Goal: Information Seeking & Learning: Compare options

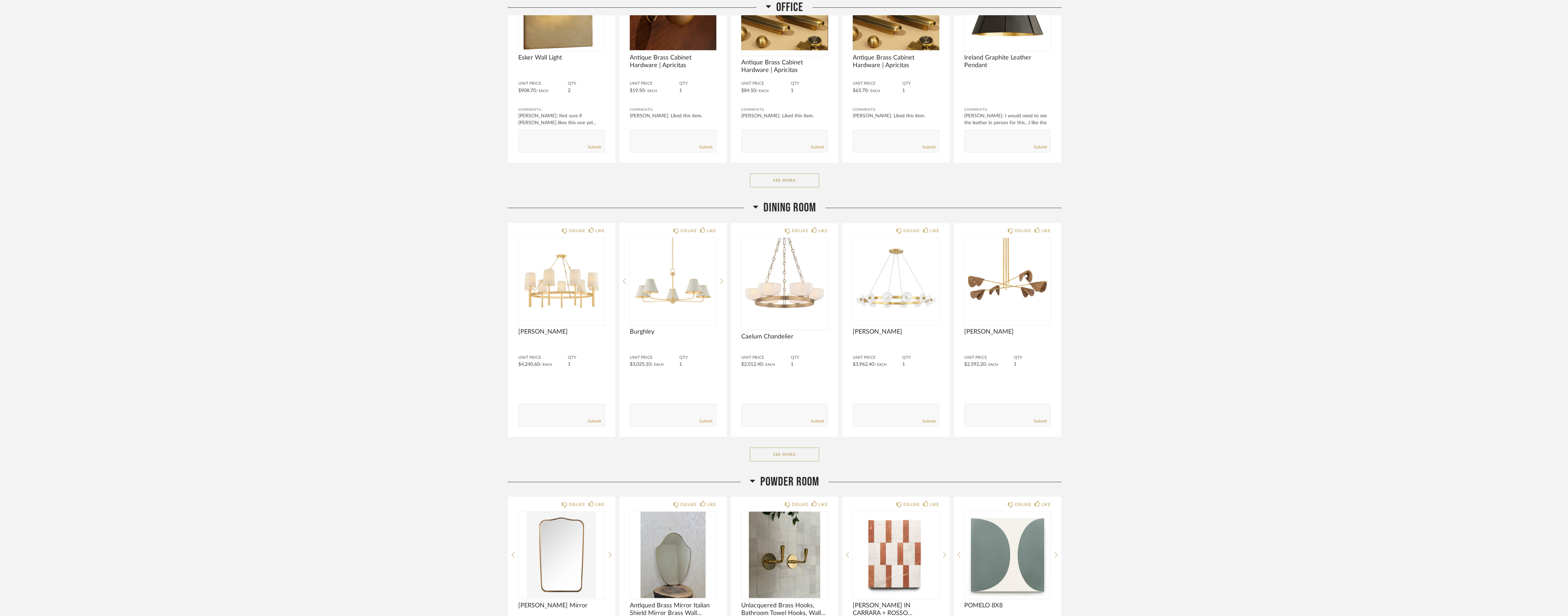
scroll to position [4000, 0]
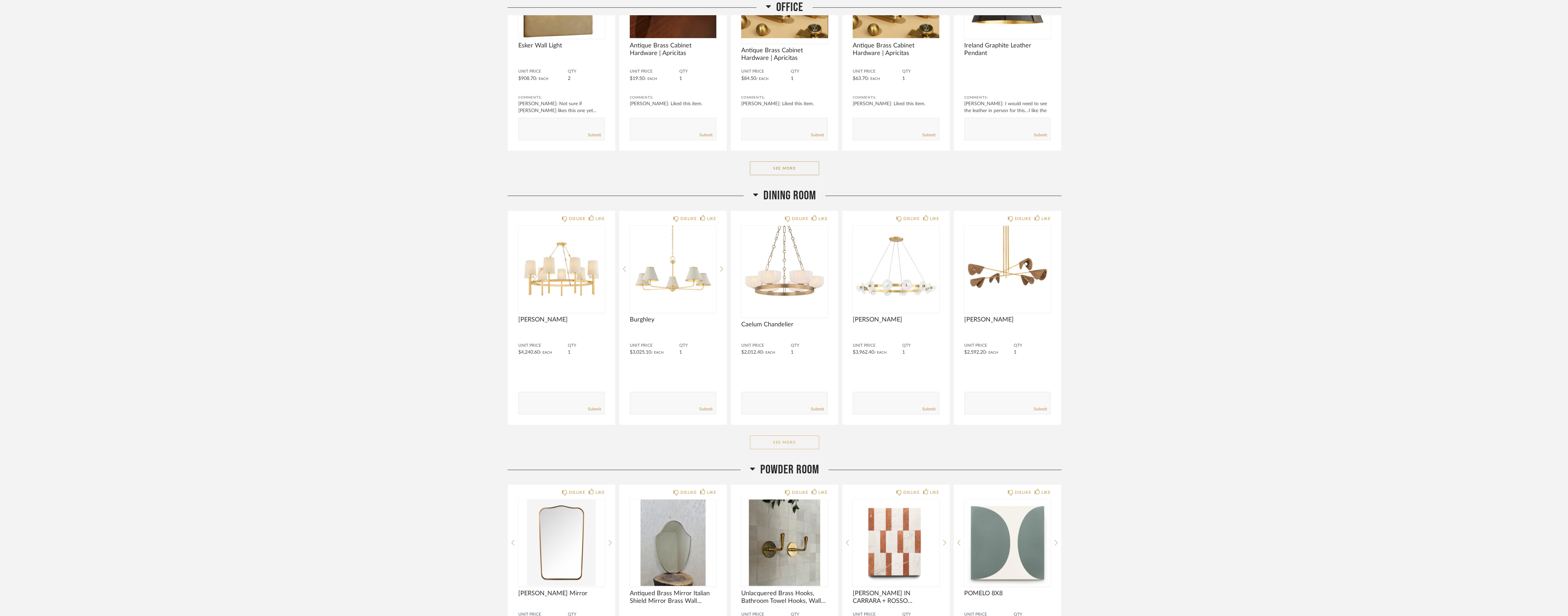
click at [770, 446] on button "See More" at bounding box center [784, 442] width 69 height 14
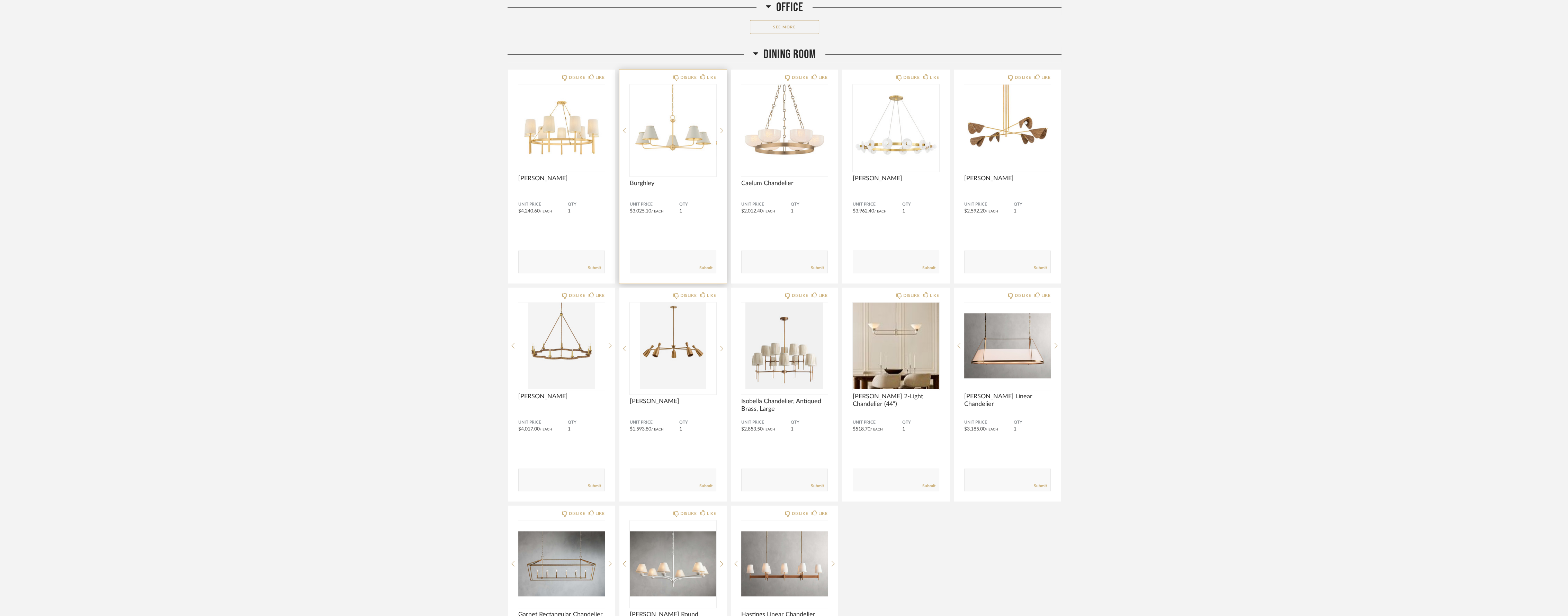
scroll to position [4154, 0]
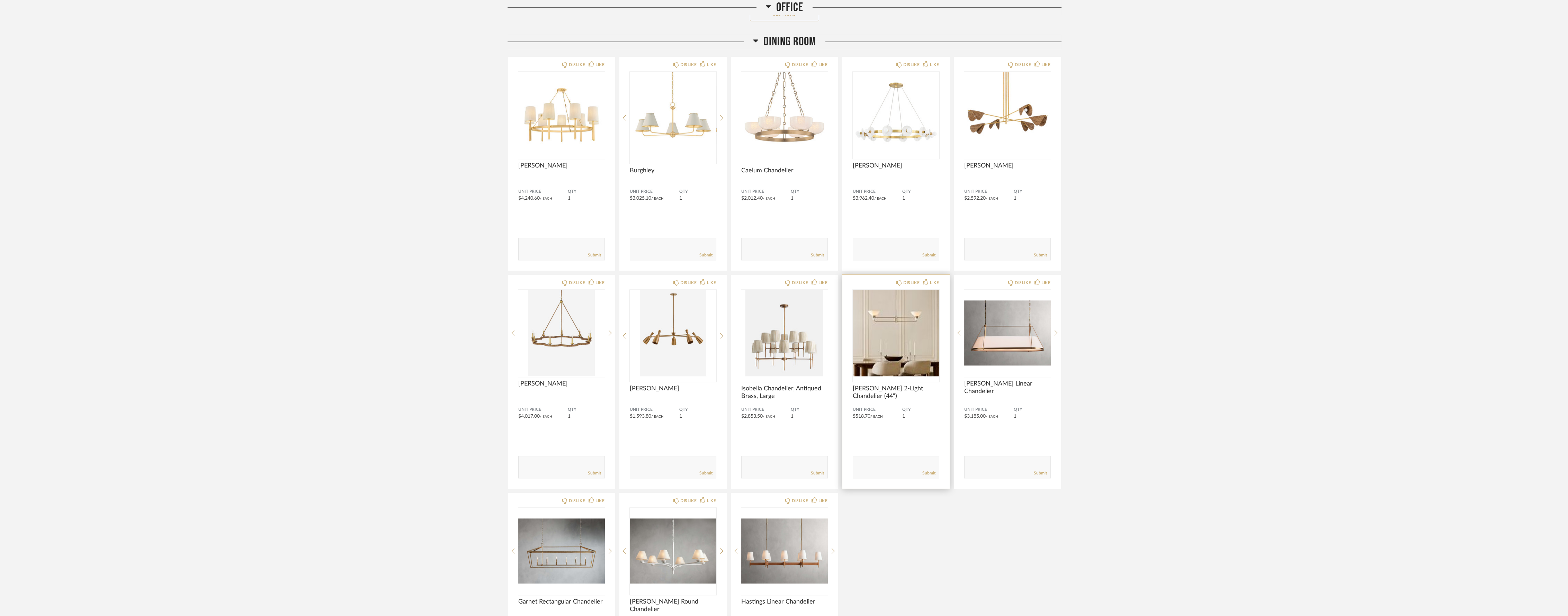
click at [902, 346] on img "0" at bounding box center [896, 333] width 87 height 87
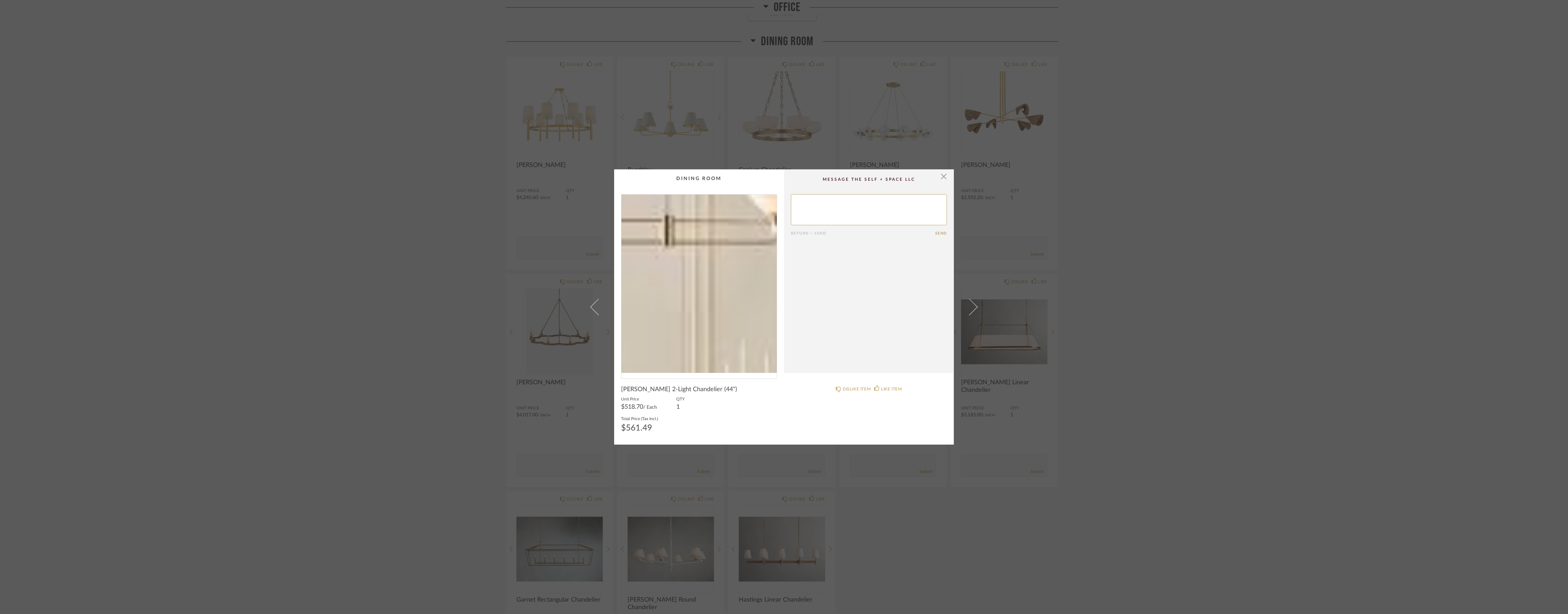
click at [707, 277] on img "0" at bounding box center [699, 284] width 155 height 178
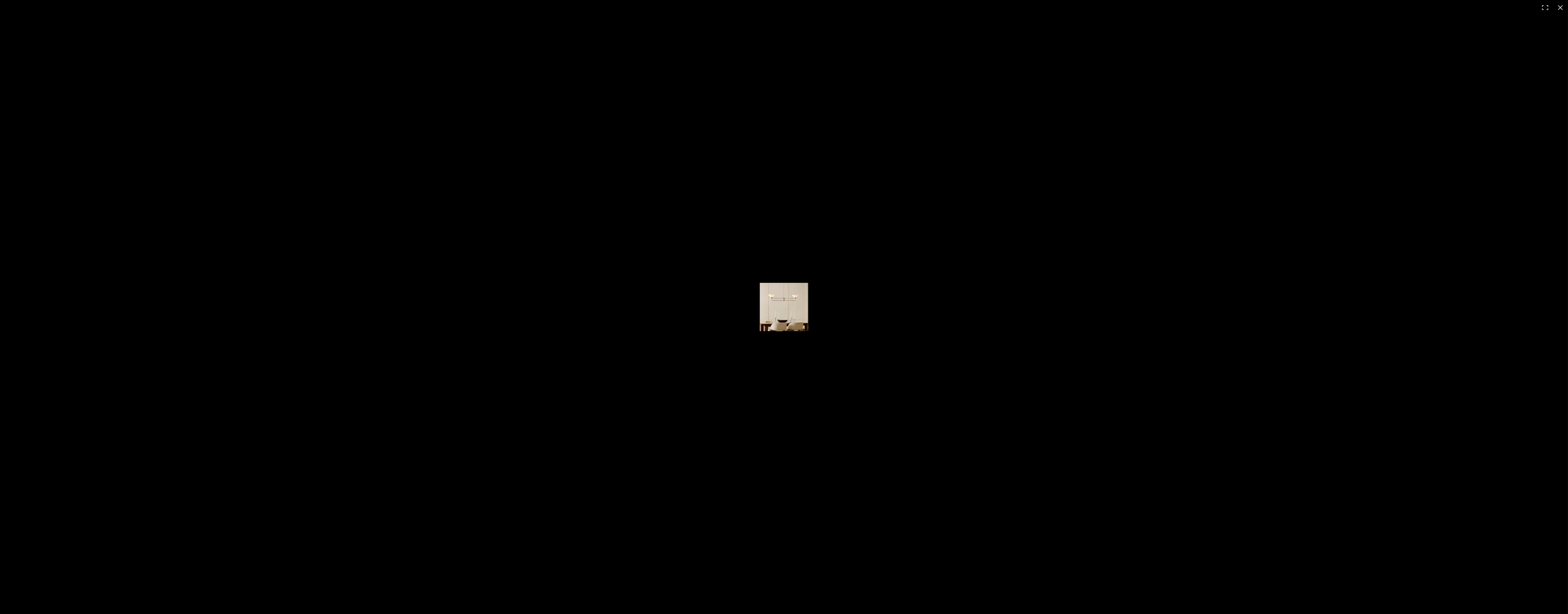
click at [787, 306] on img at bounding box center [784, 307] width 48 height 48
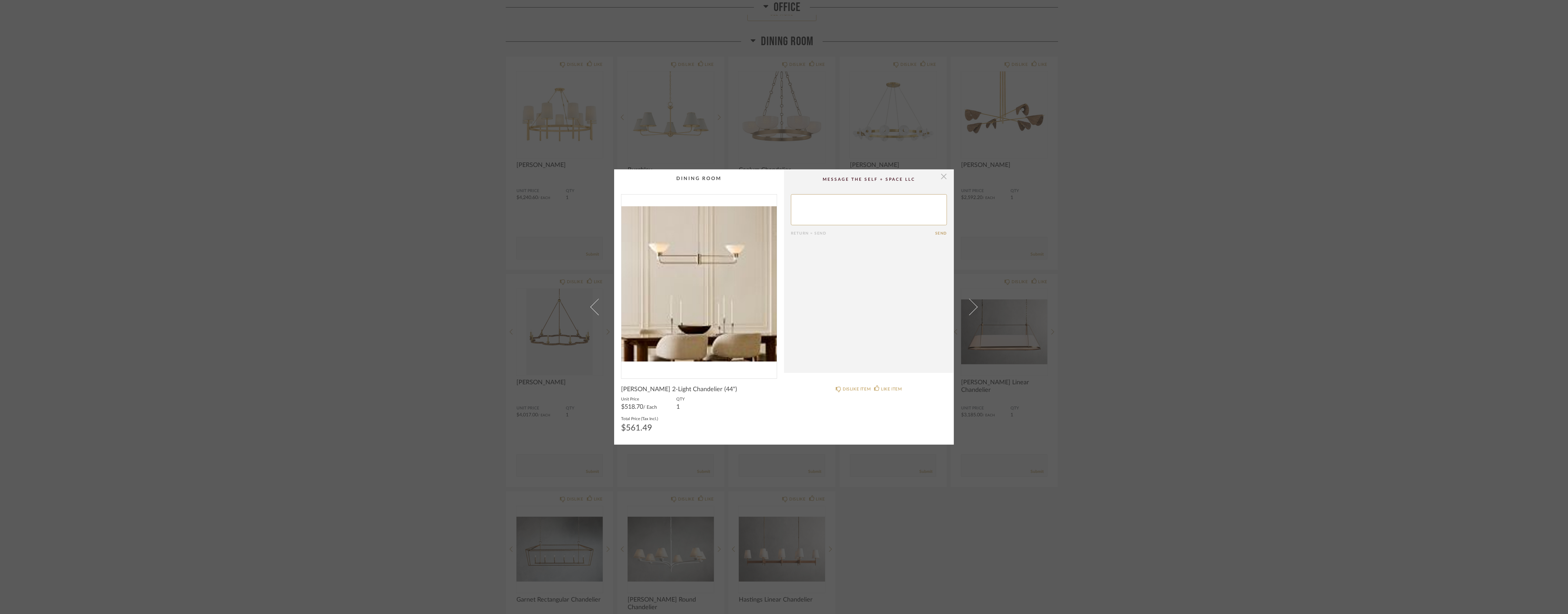
click at [942, 176] on span "button" at bounding box center [944, 176] width 14 height 14
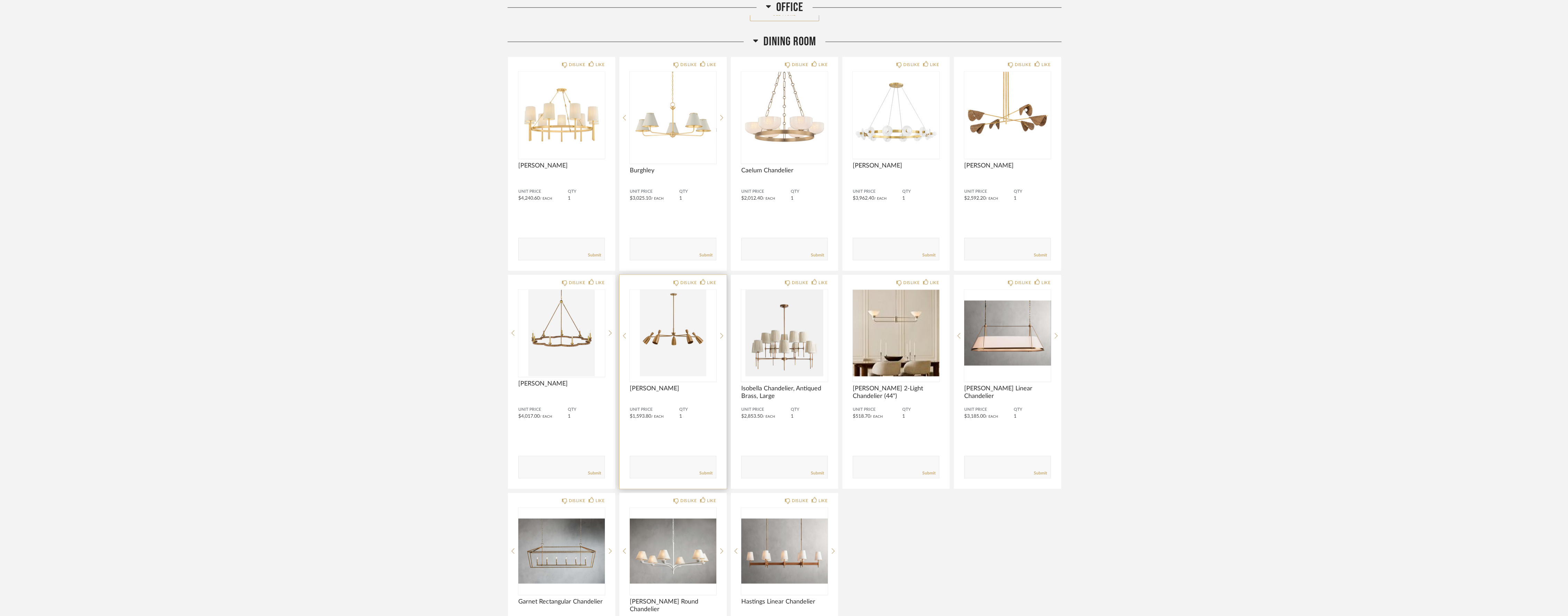
scroll to position [4230, 0]
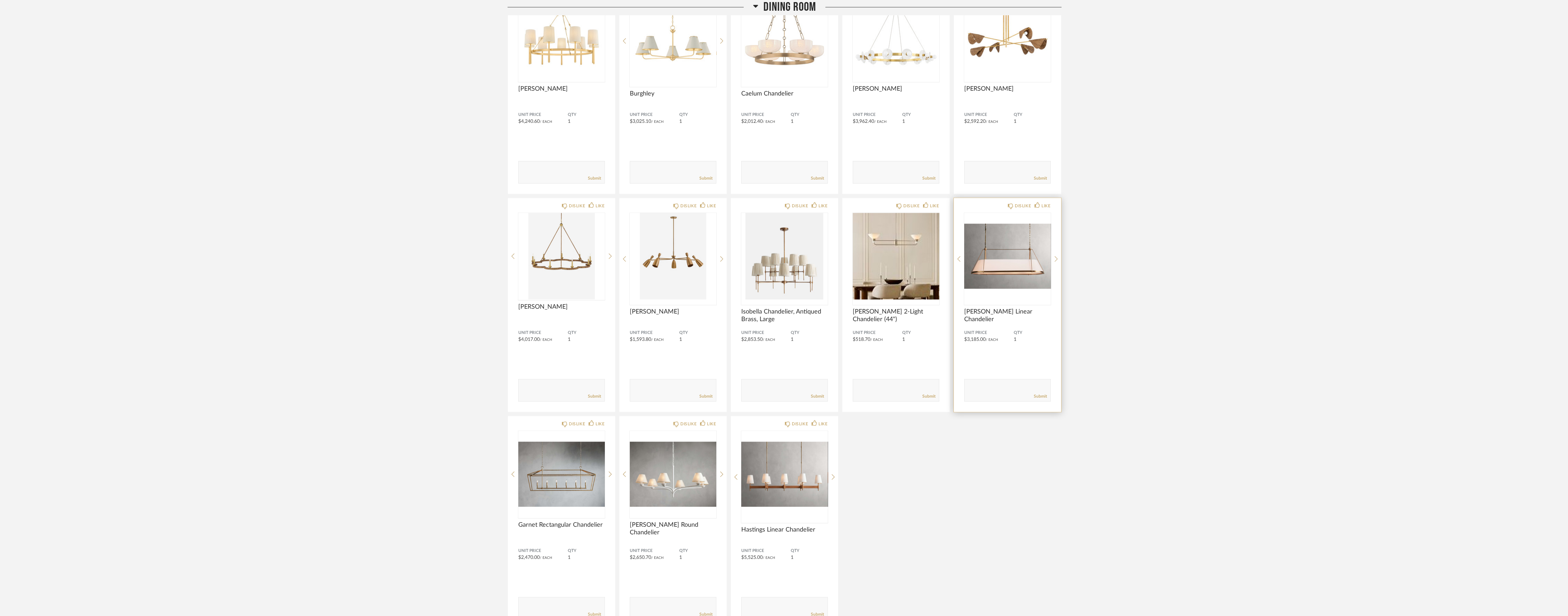
click at [1009, 265] on img "0" at bounding box center [1008, 256] width 87 height 87
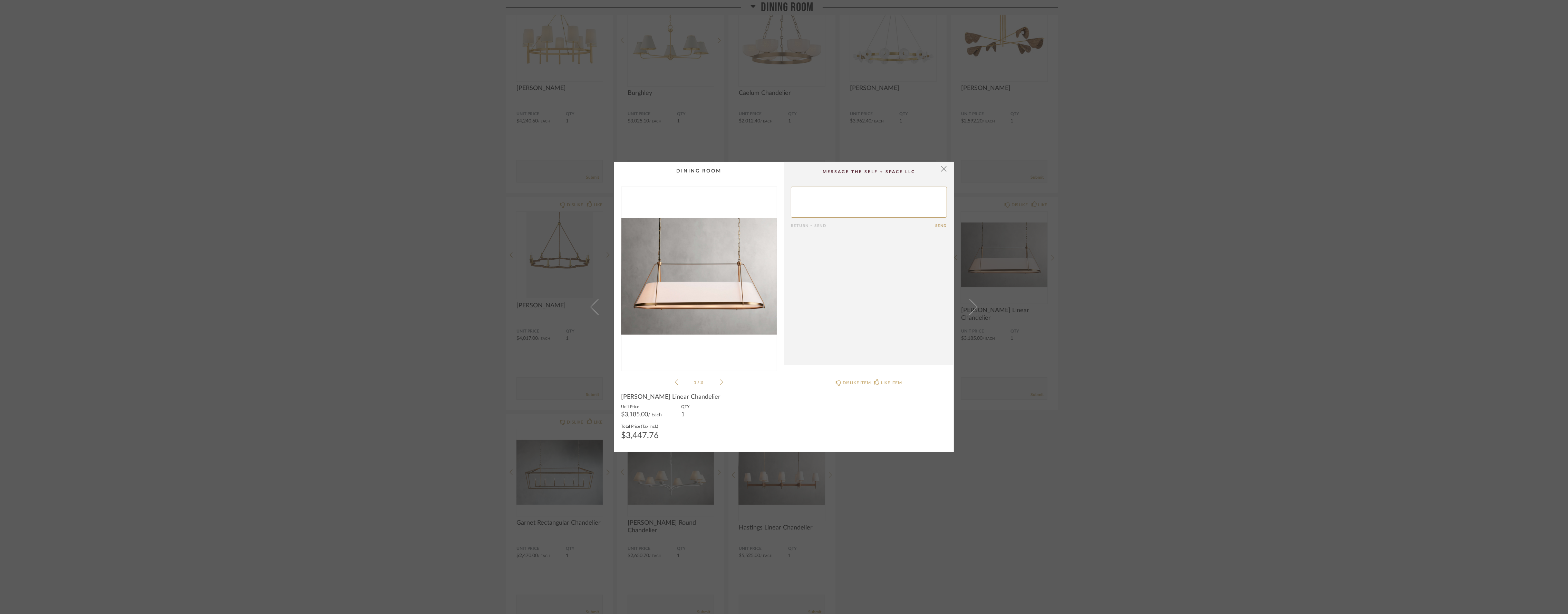
click at [720, 382] on icon at bounding box center [721, 382] width 3 height 6
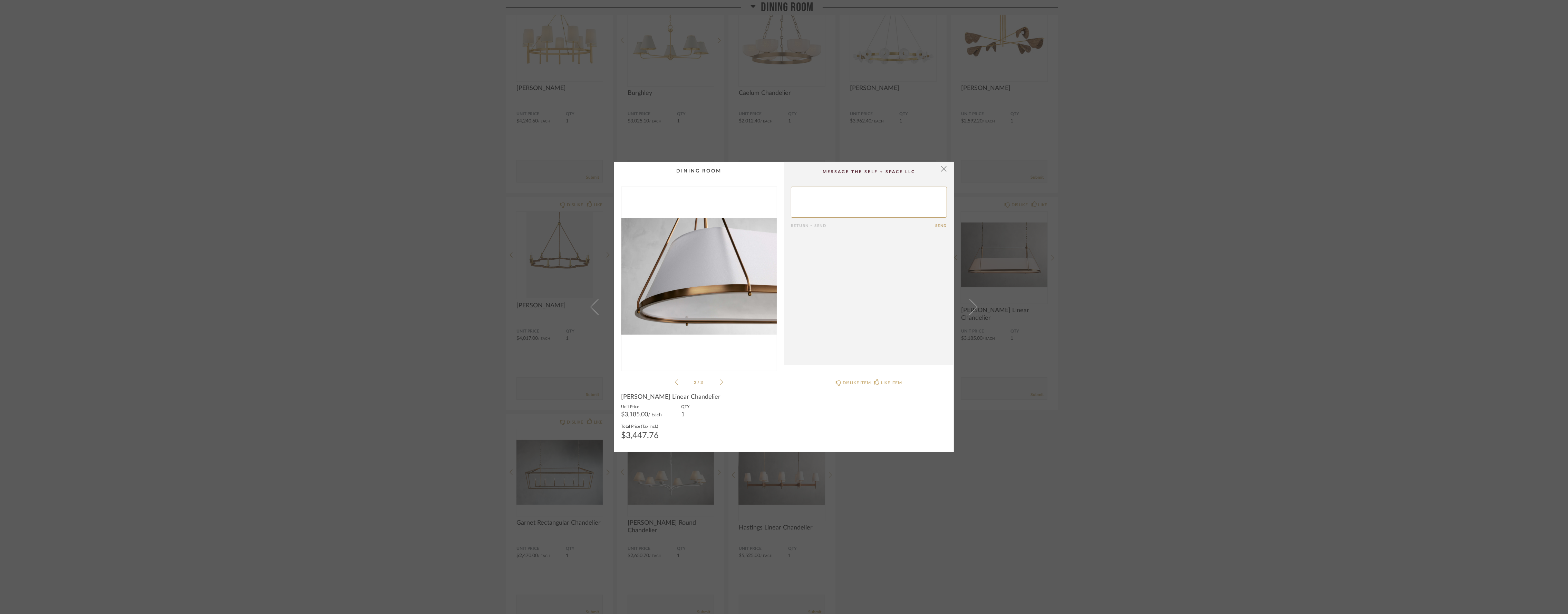
click at [720, 382] on icon at bounding box center [721, 382] width 3 height 6
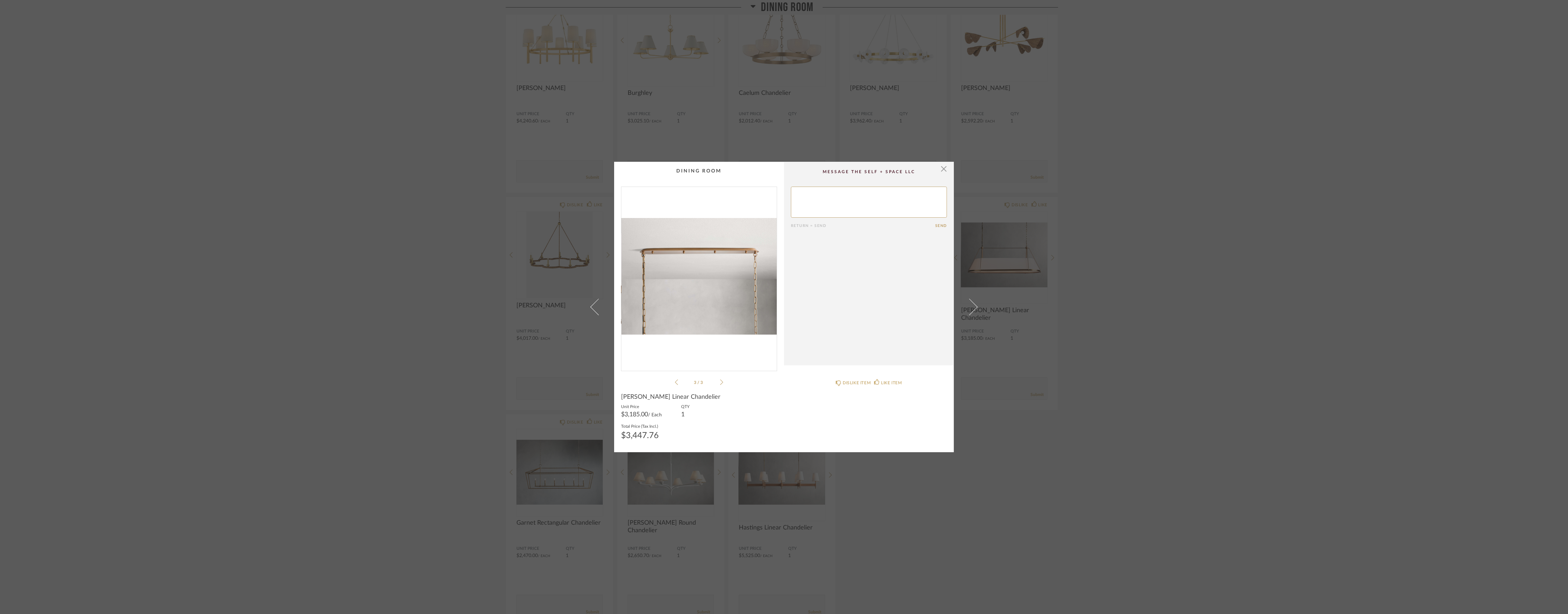
click at [720, 382] on icon at bounding box center [721, 382] width 3 height 6
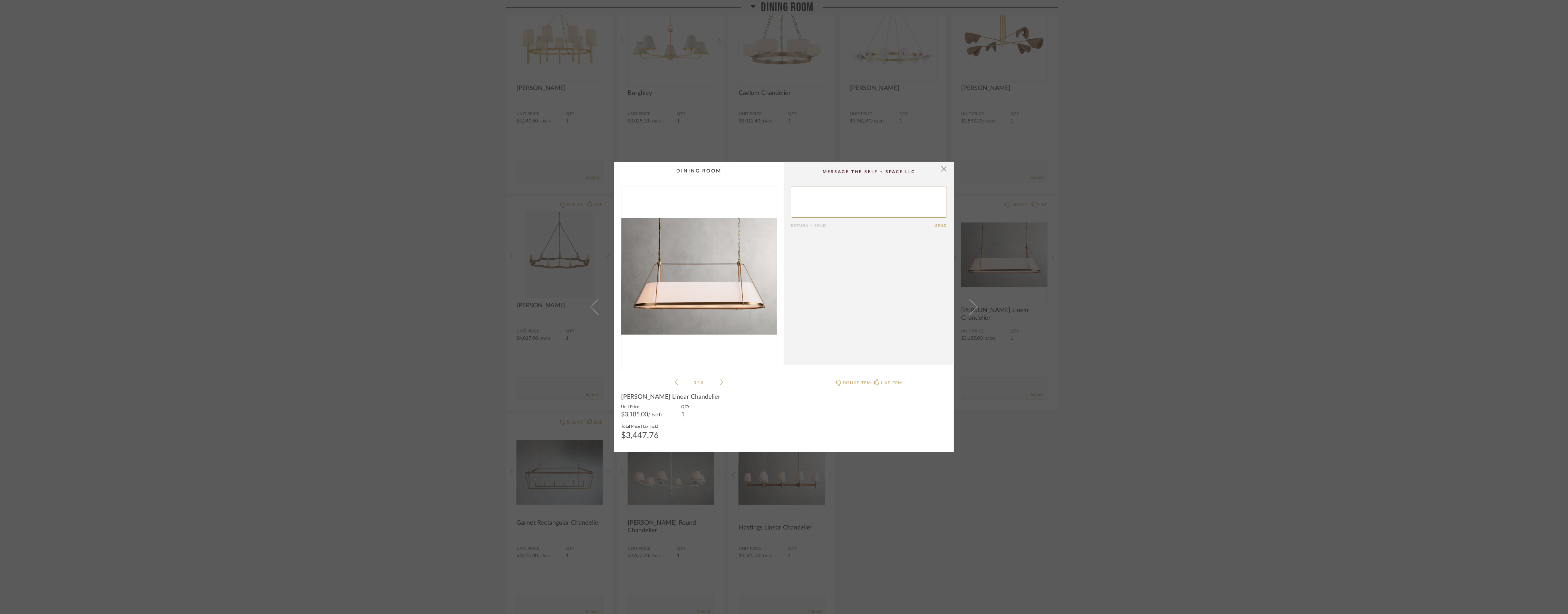
click at [1191, 457] on div "× 1 / 3 Return = Send Send [PERSON_NAME] Linear Chandelier Unit Price $3,185.00…" at bounding box center [784, 307] width 1568 height 614
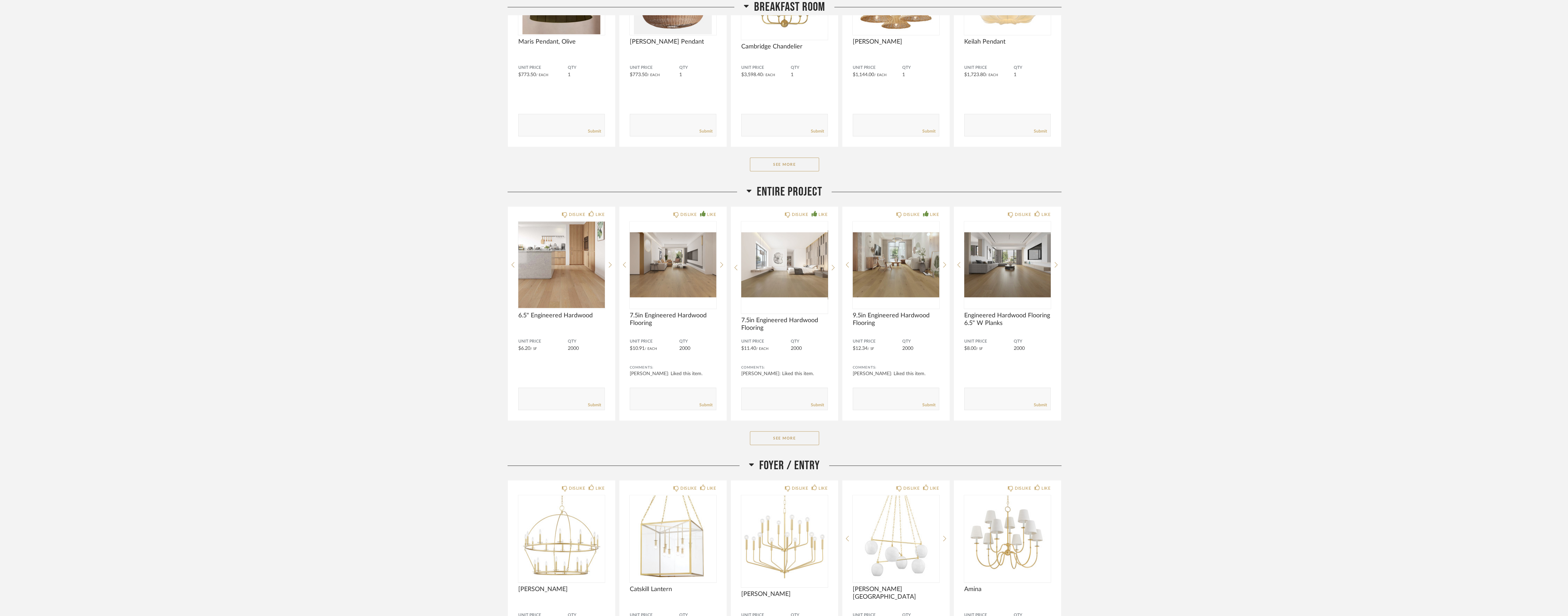
scroll to position [2567, 0]
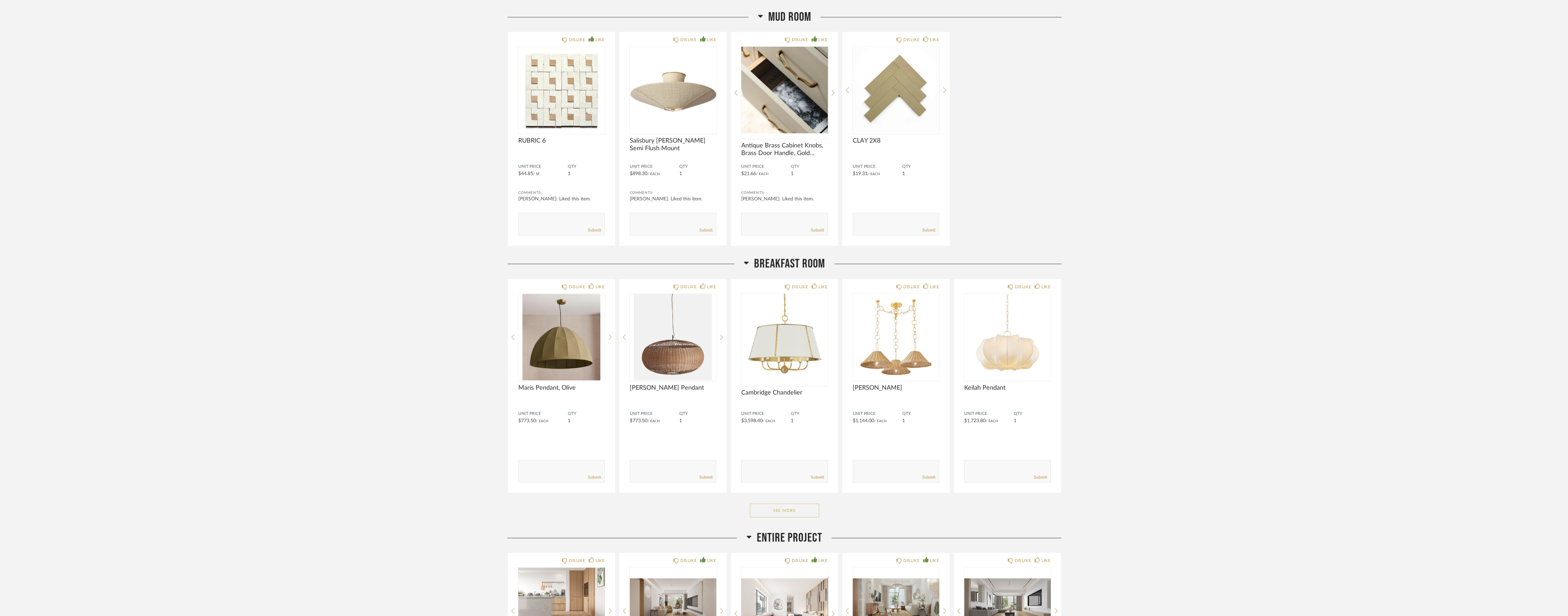
click at [794, 507] on button "See More" at bounding box center [784, 510] width 69 height 14
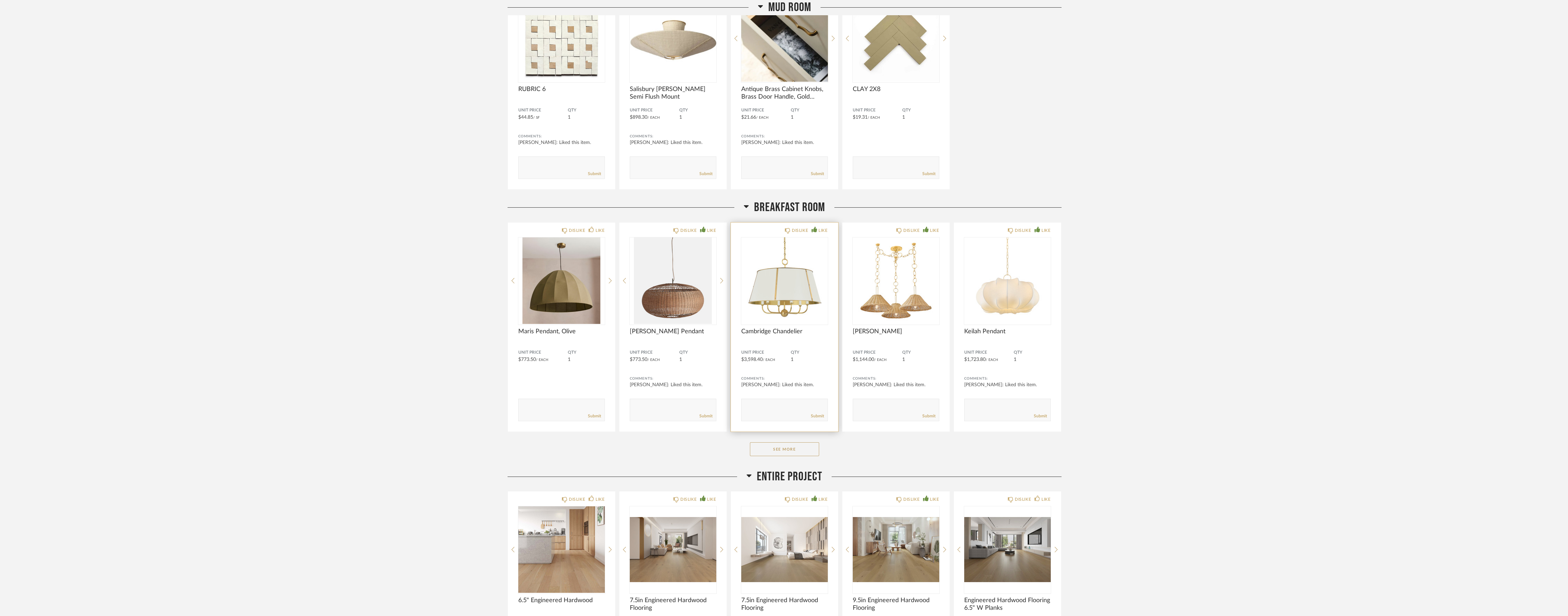
scroll to position [539, 0]
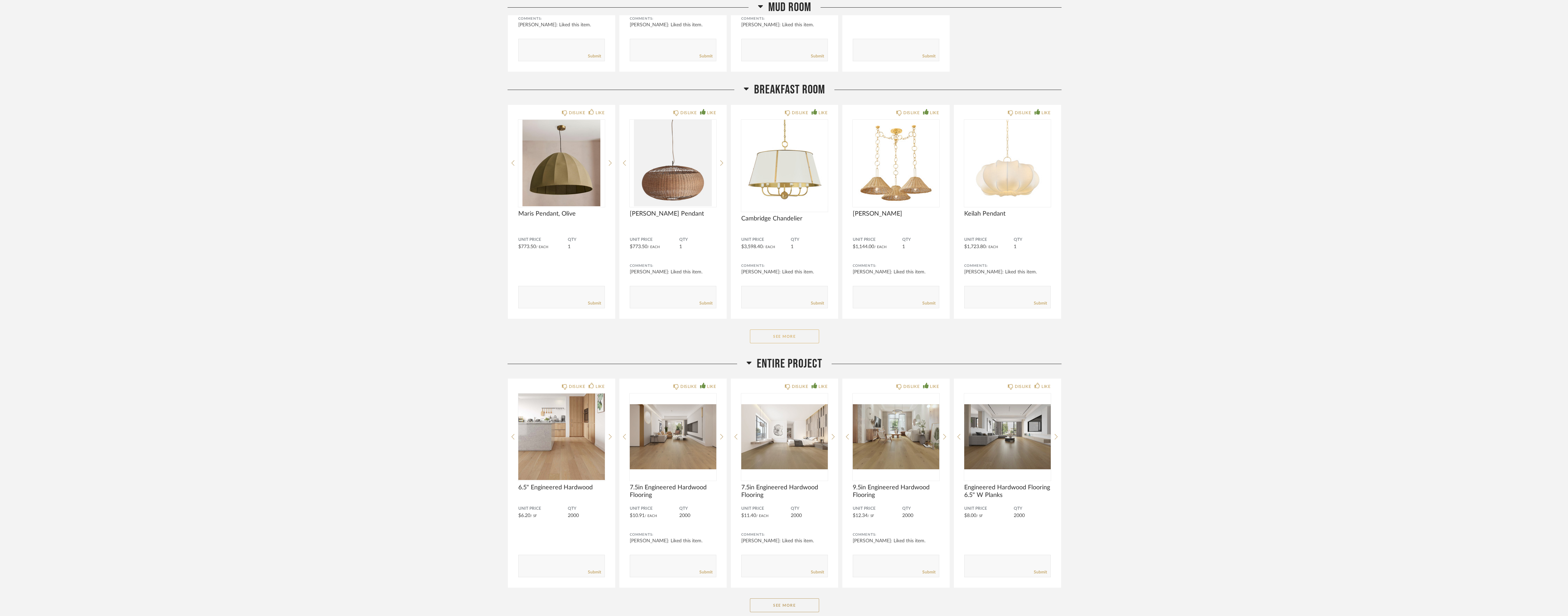
click at [795, 337] on button "See More" at bounding box center [784, 336] width 69 height 14
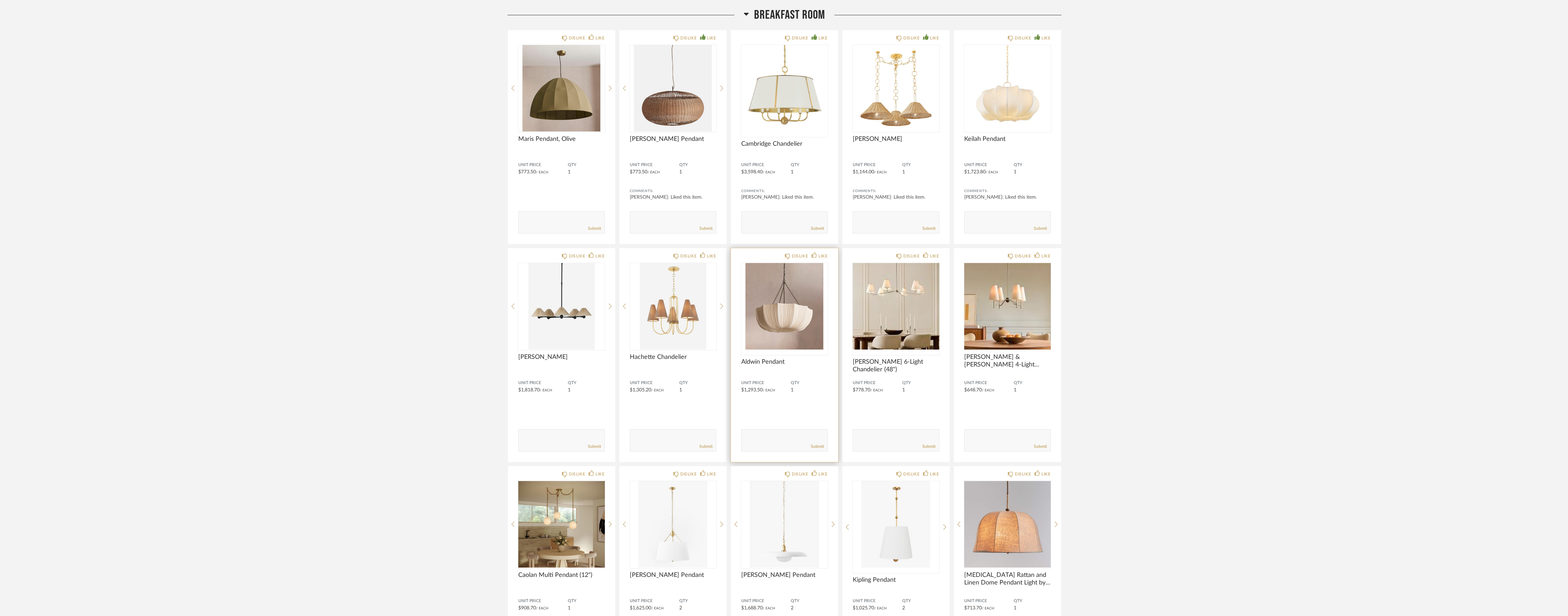
scroll to position [577, 0]
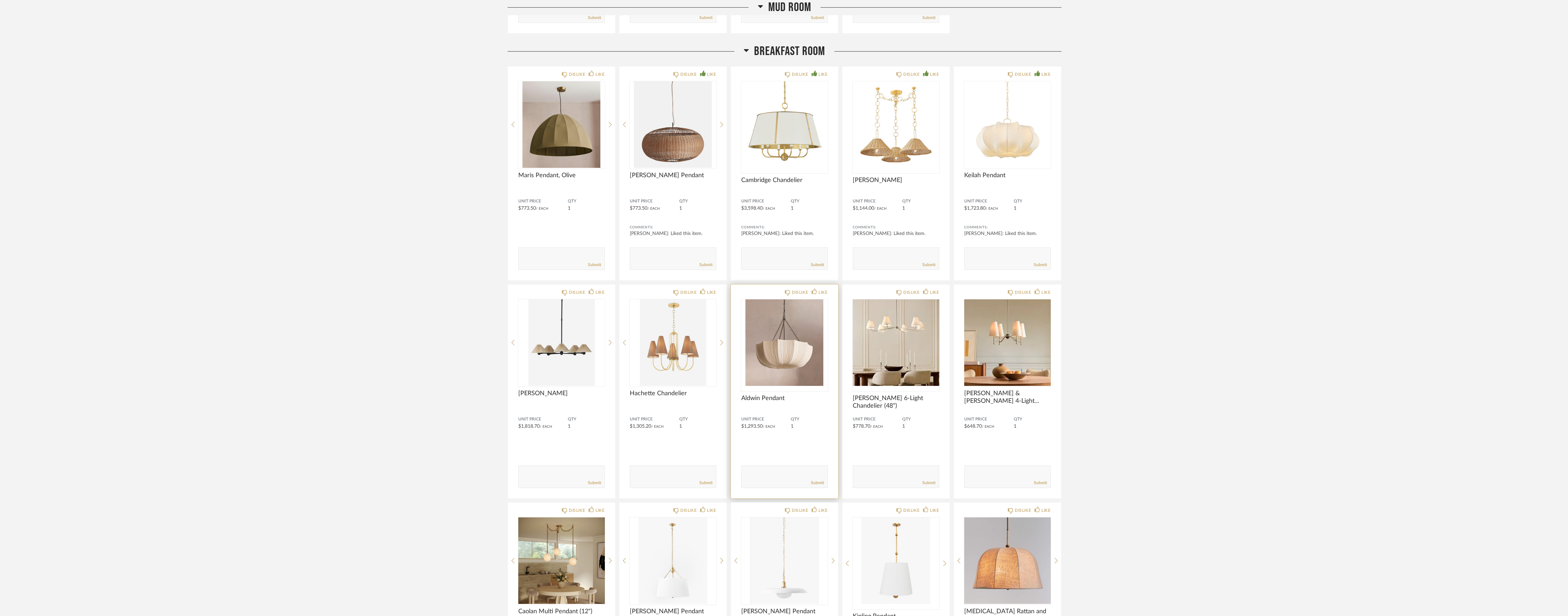
click at [800, 334] on img "0" at bounding box center [784, 343] width 87 height 87
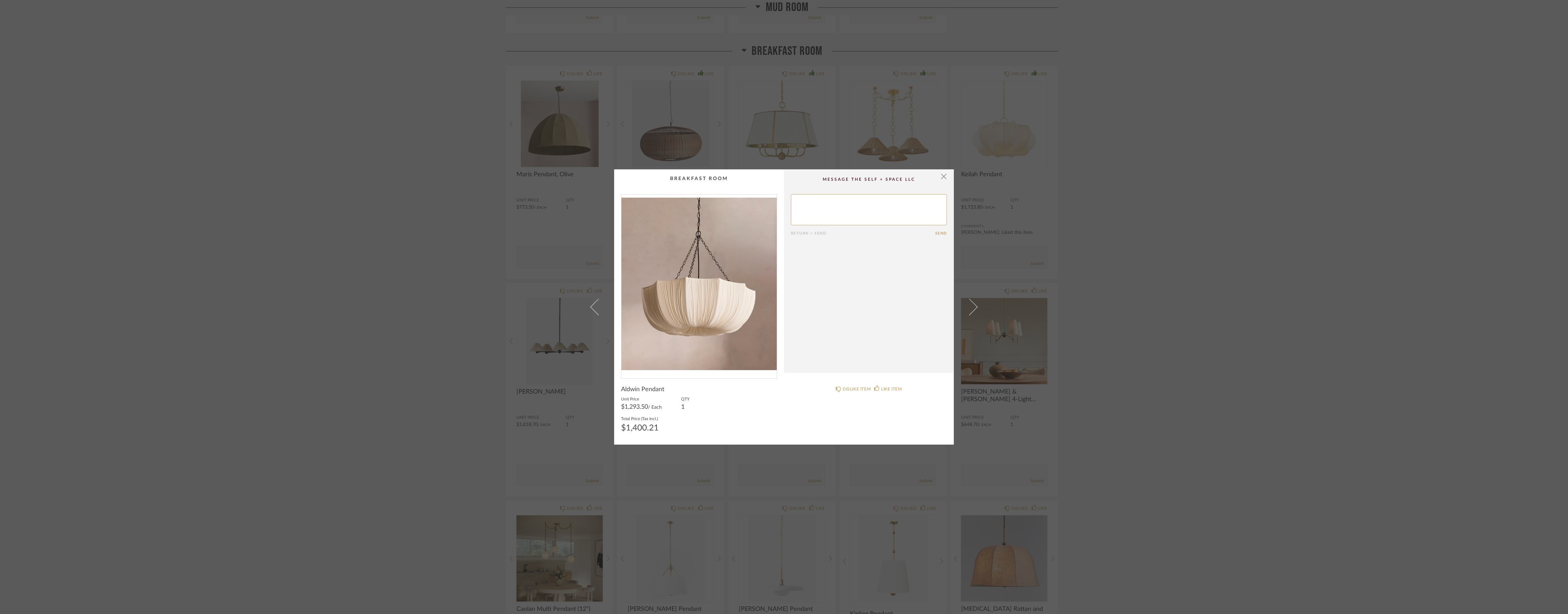
click at [748, 309] on img "0" at bounding box center [699, 284] width 155 height 178
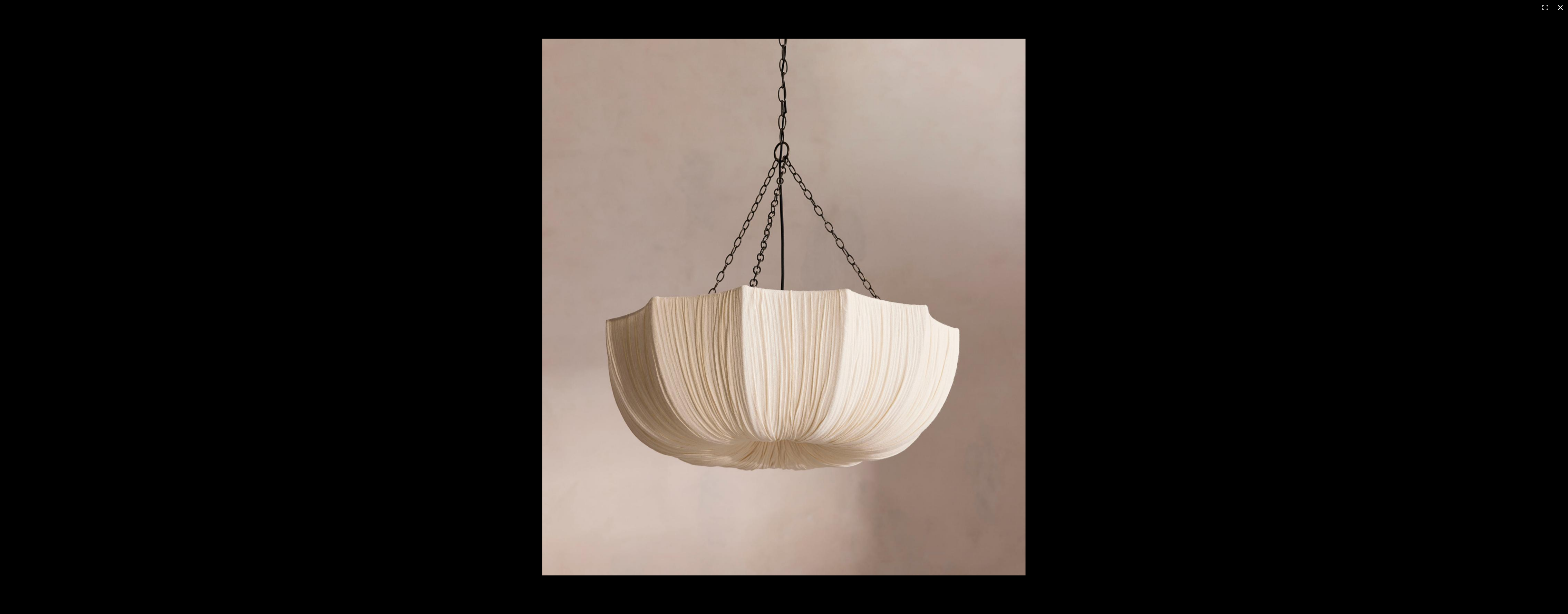
click at [1164, 230] on div at bounding box center [1263, 321] width 1442 height 565
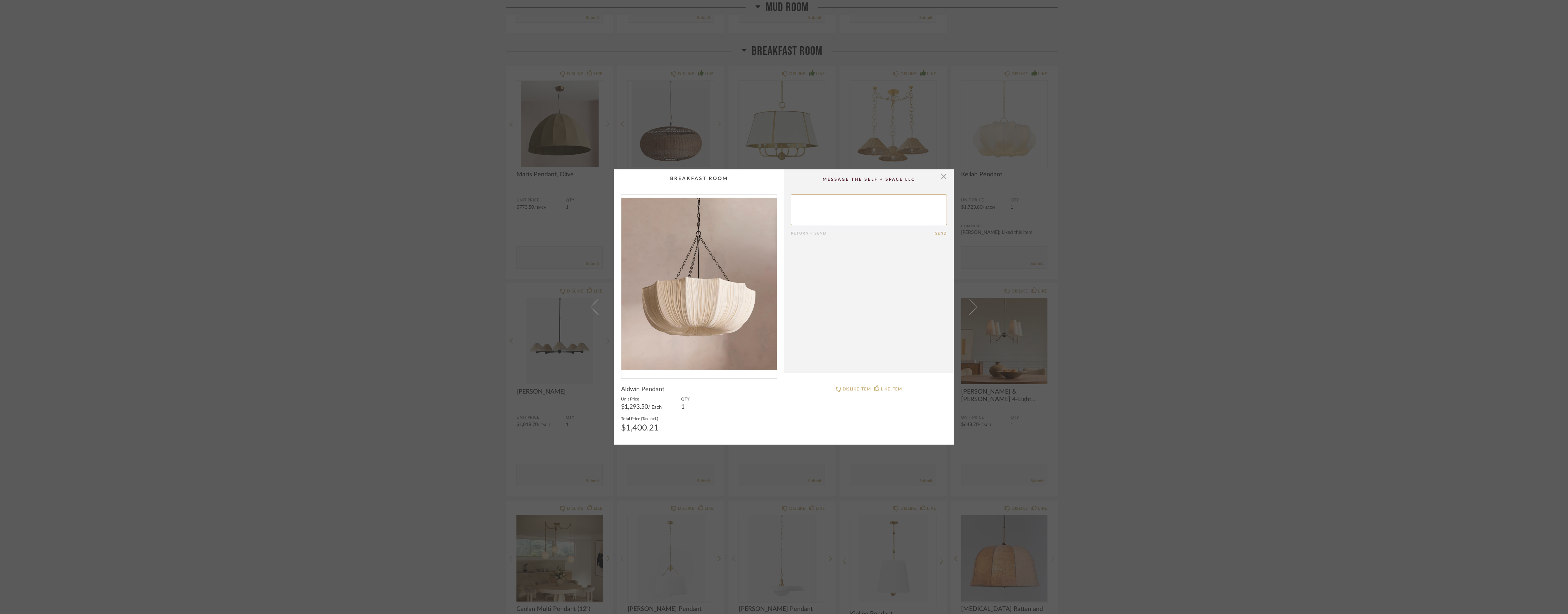
click at [1290, 217] on div "× Return = Send Send Aldwin Pendant Unit Price $1,293.50 / Each QTY 1 Total Pri…" at bounding box center [784, 307] width 1568 height 614
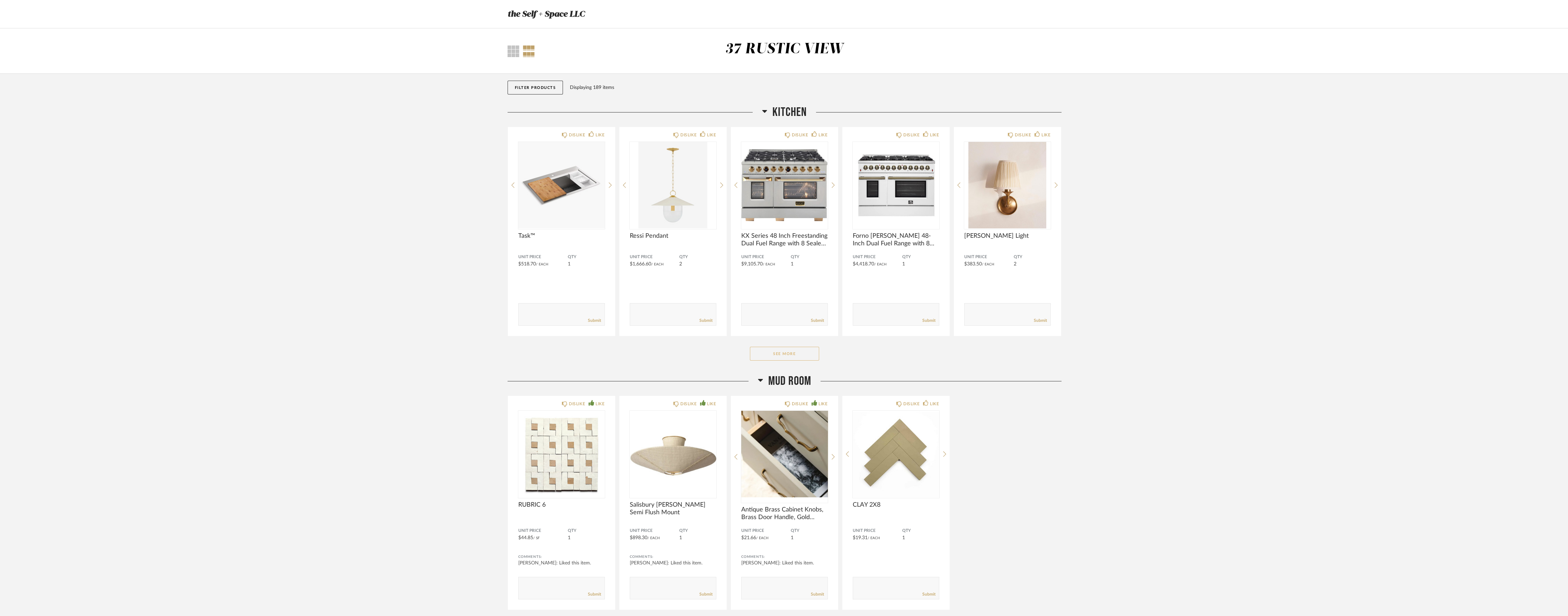
click at [799, 353] on button "See More" at bounding box center [784, 354] width 69 height 14
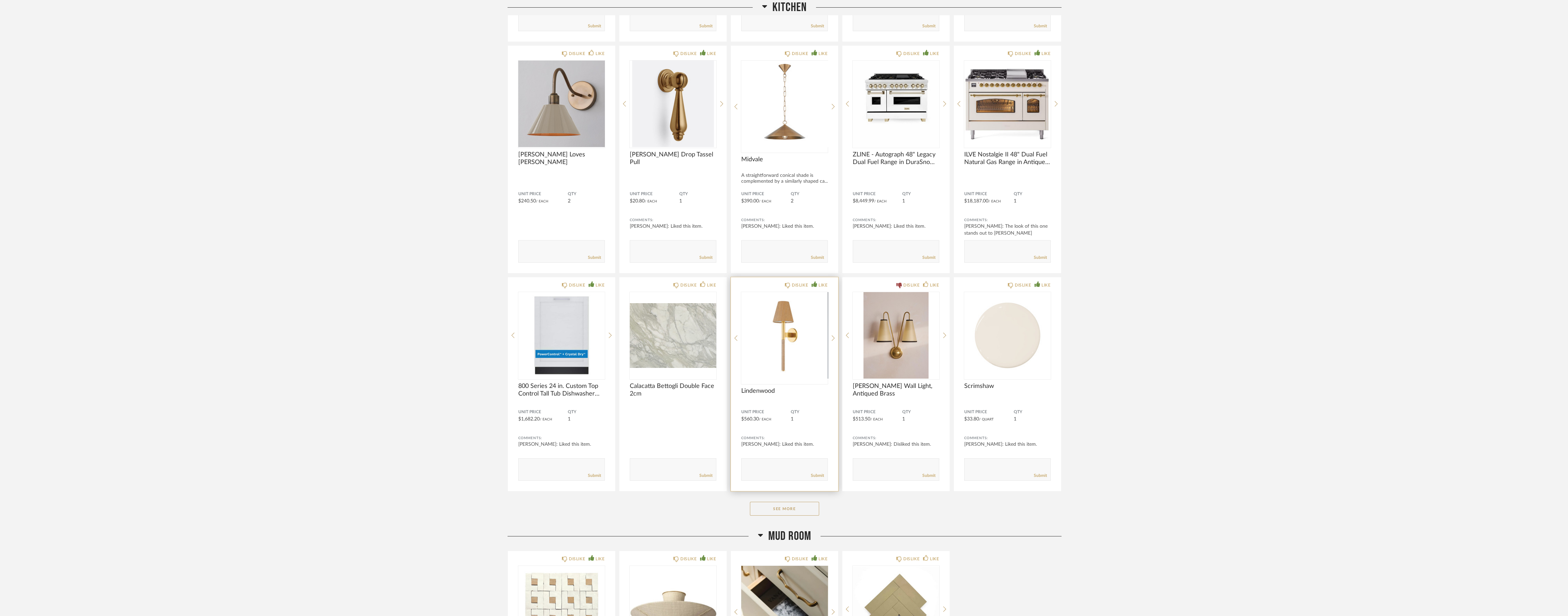
scroll to position [961, 0]
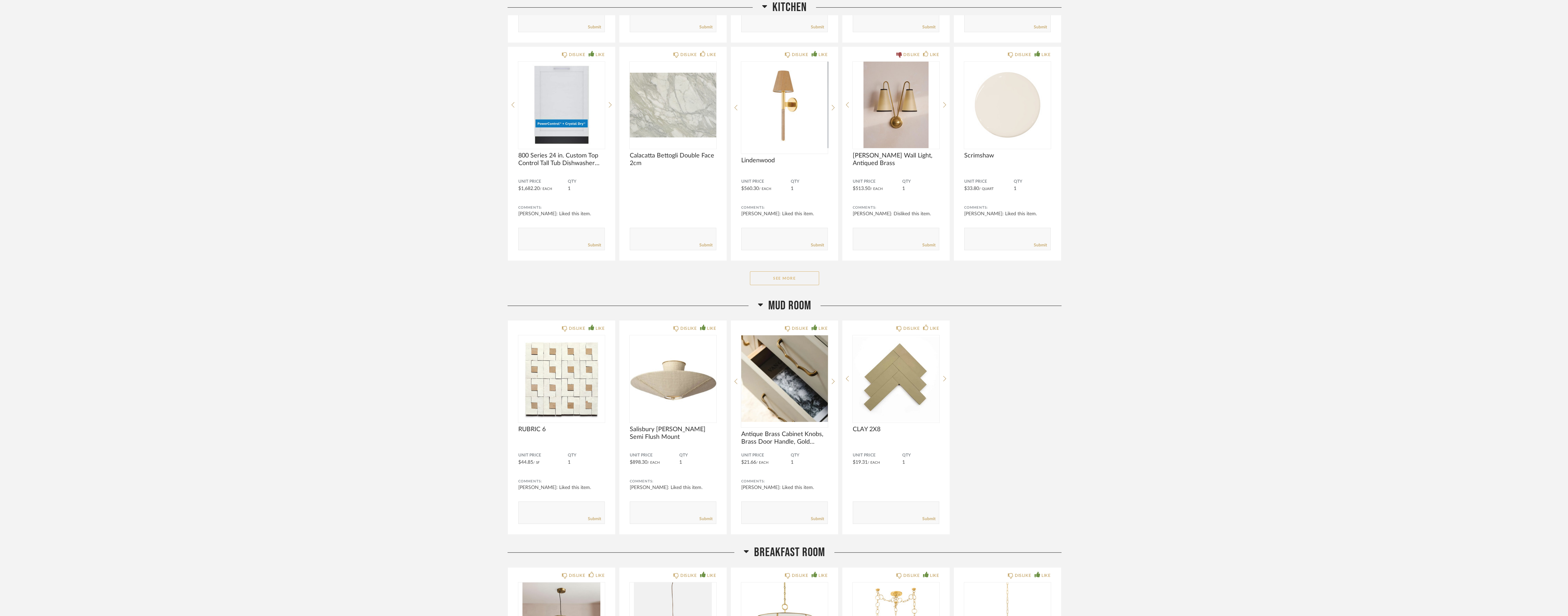
click at [792, 281] on button "See More" at bounding box center [784, 278] width 69 height 14
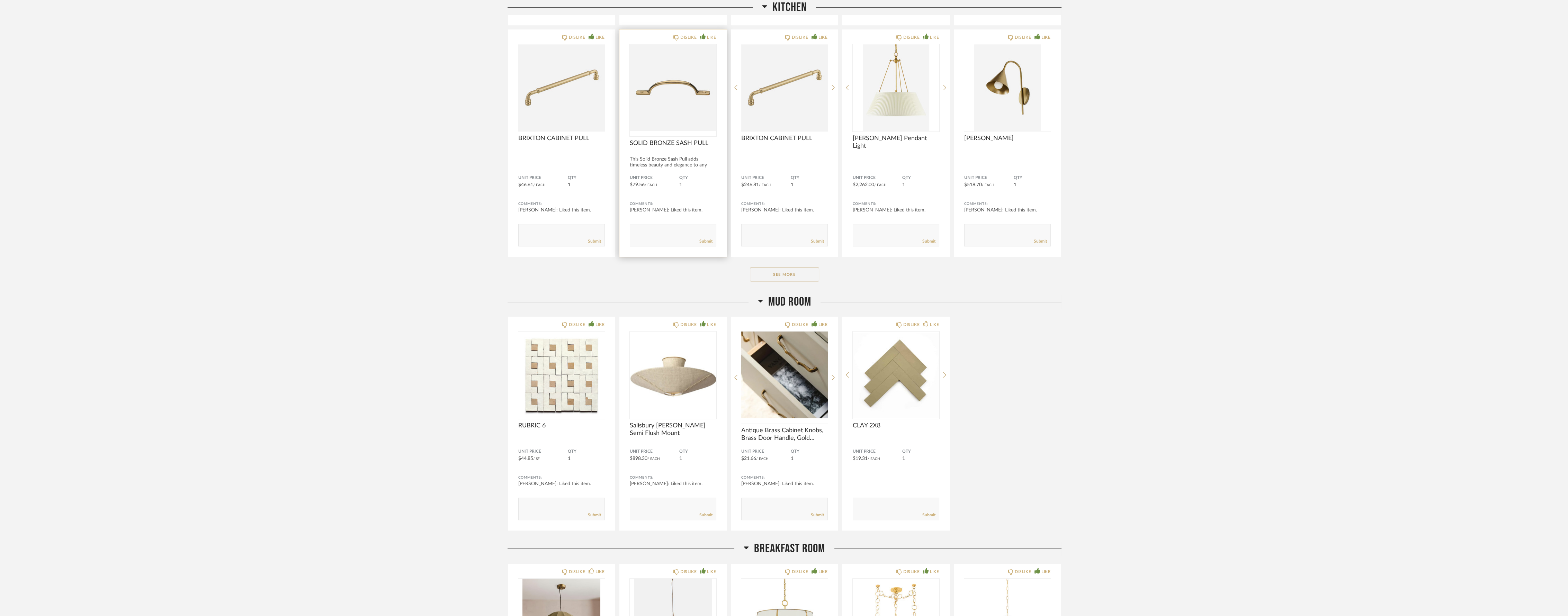
scroll to position [2193, 0]
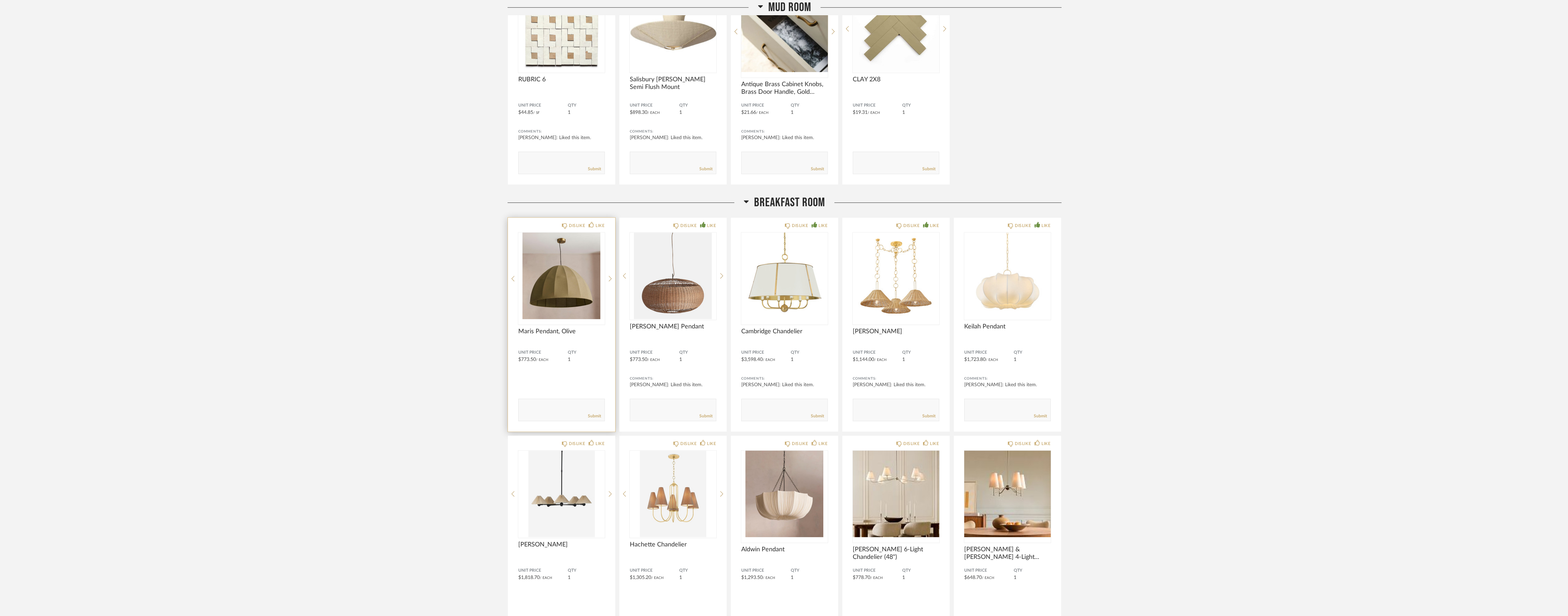
click at [551, 287] on img "0" at bounding box center [562, 276] width 87 height 87
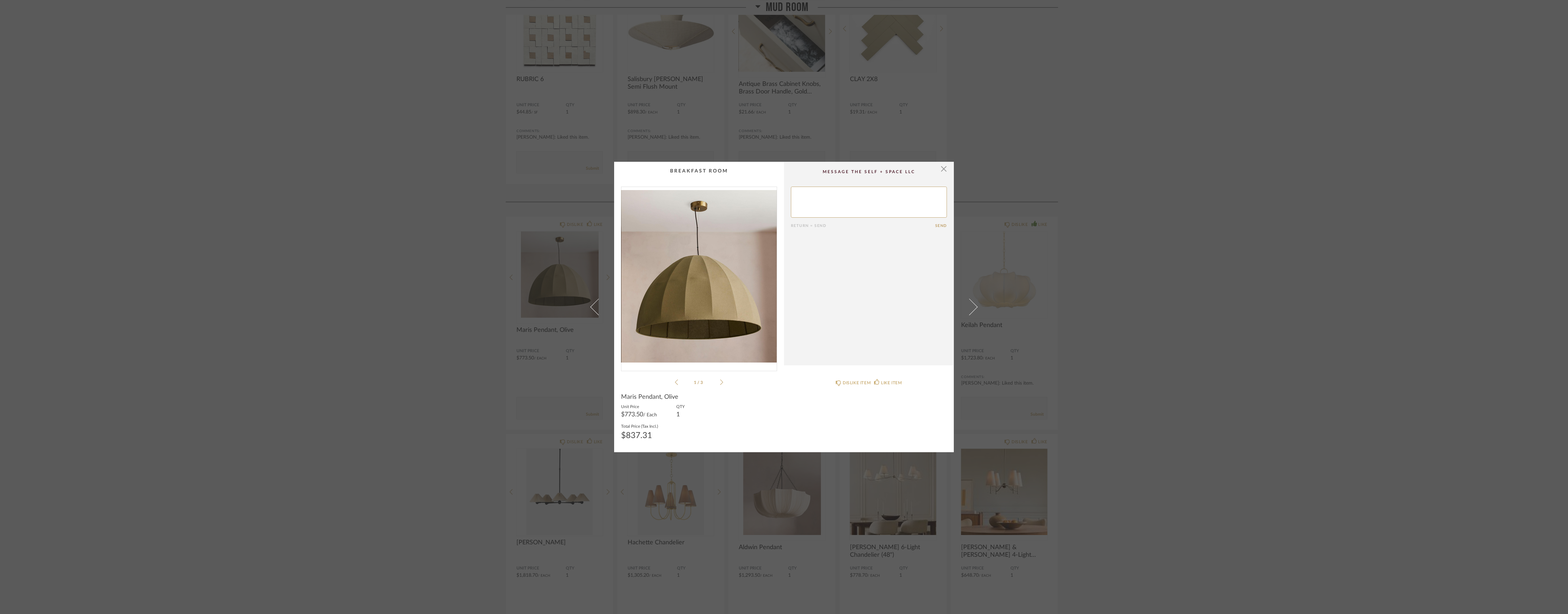
click at [720, 385] on icon at bounding box center [721, 382] width 3 height 6
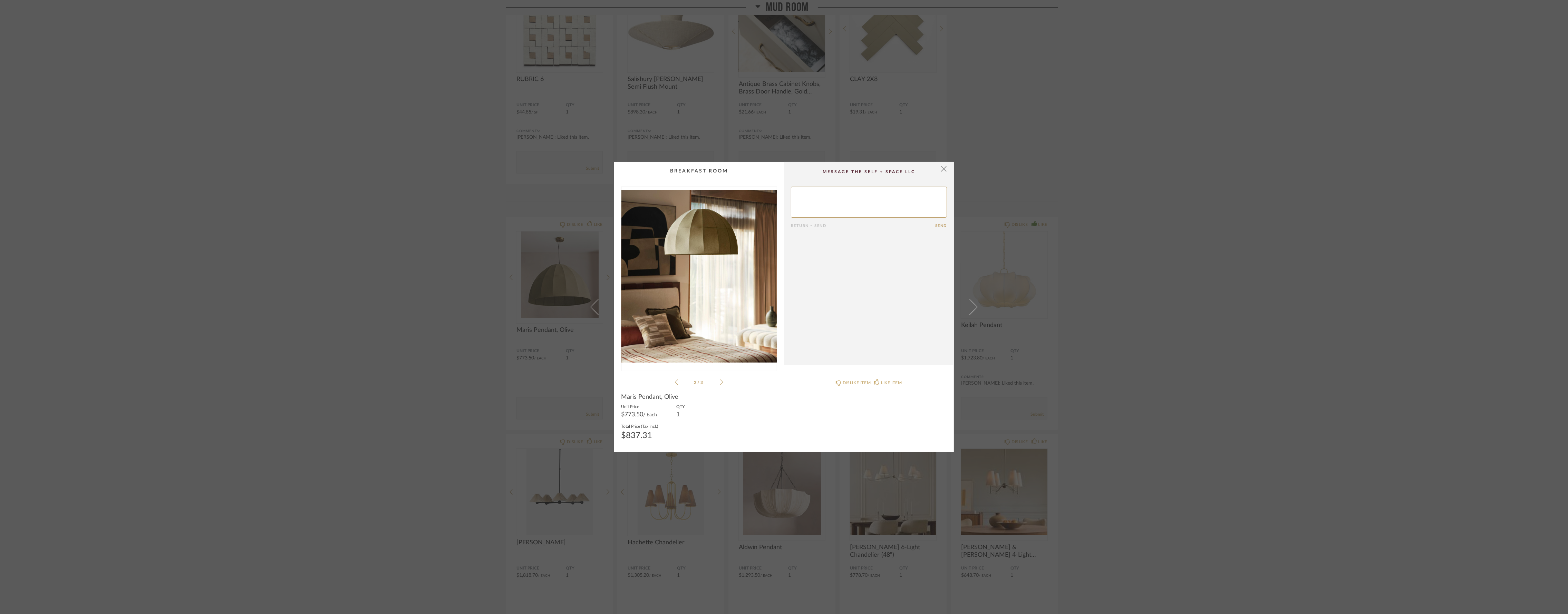
click at [1163, 331] on div "× 2 / 3 Return = Send Send Maris Pendant, Olive Unit Price $773.50 / Each QTY 1…" at bounding box center [784, 307] width 1568 height 614
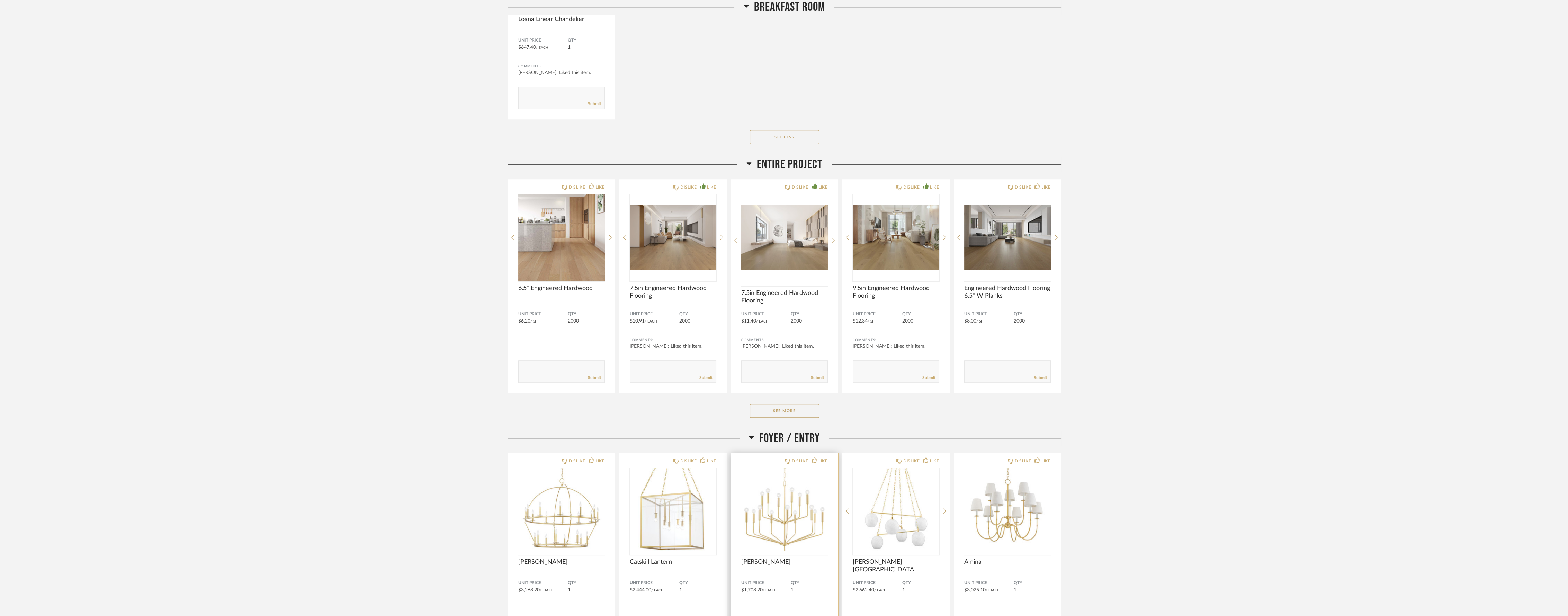
scroll to position [3461, 0]
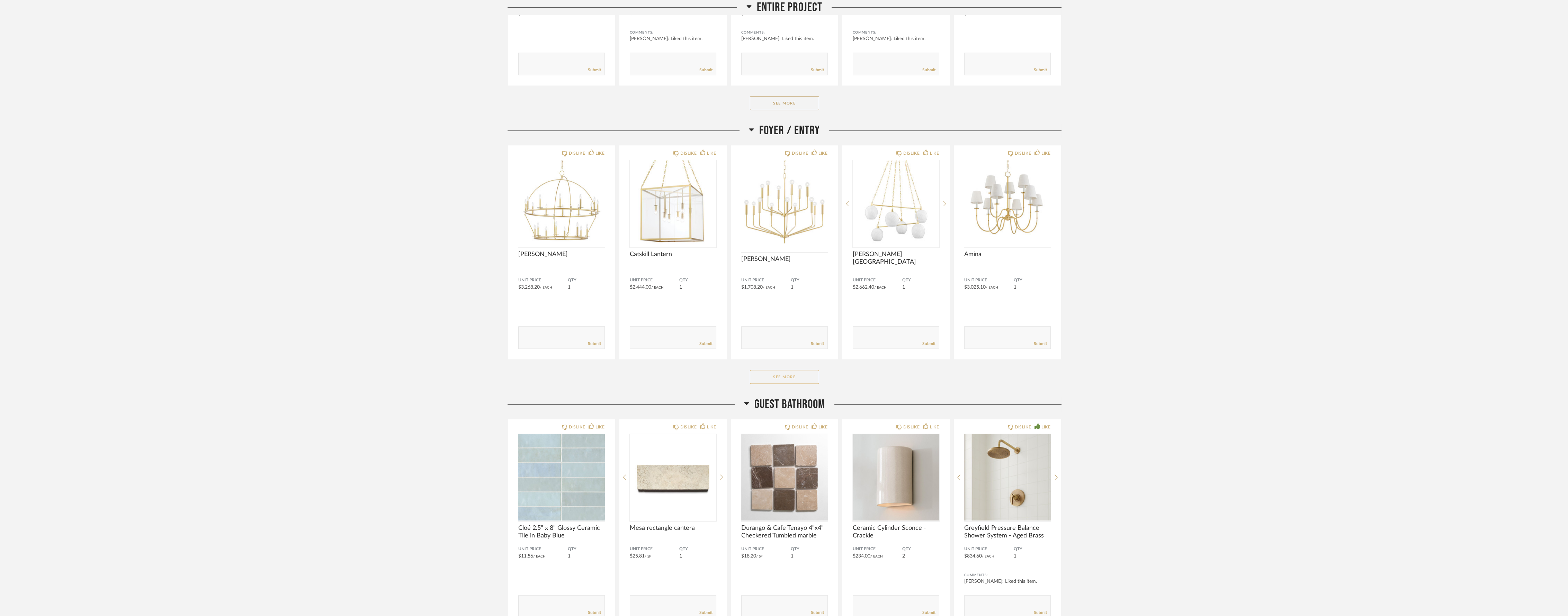
click at [787, 374] on button "See More" at bounding box center [784, 377] width 69 height 14
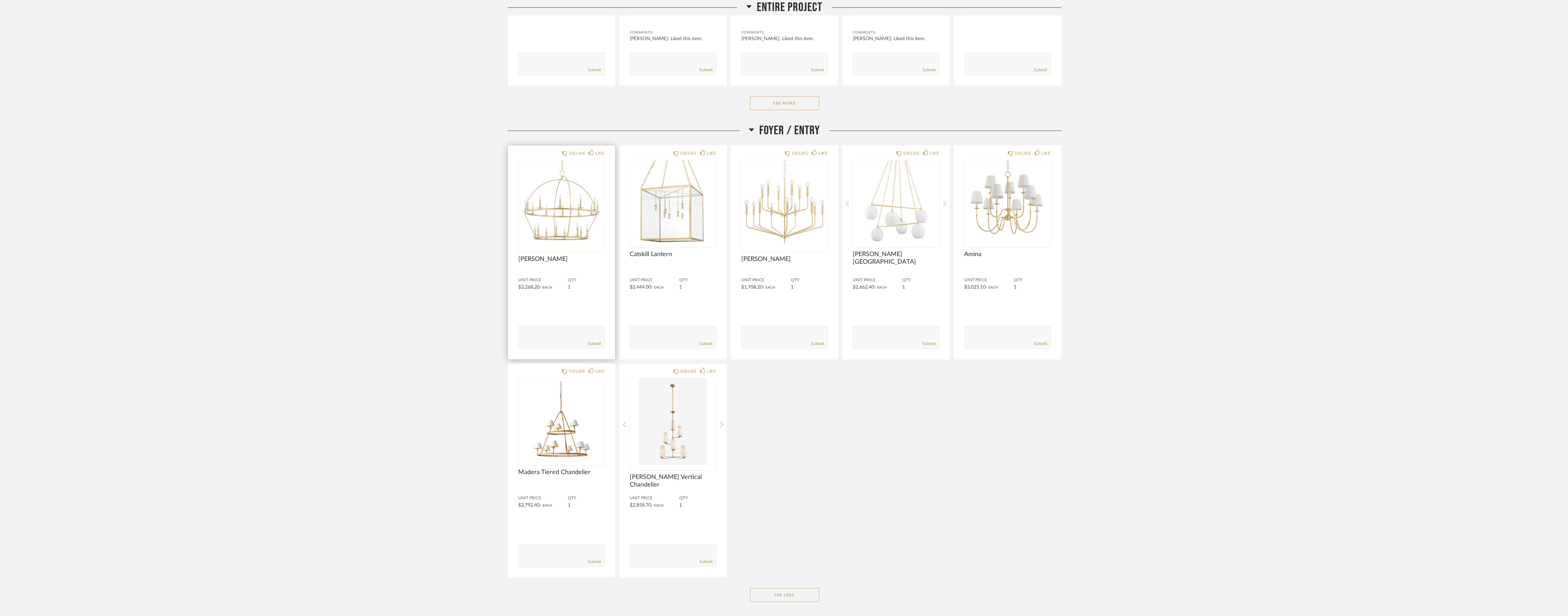
click at [562, 216] on img "0" at bounding box center [562, 204] width 87 height 87
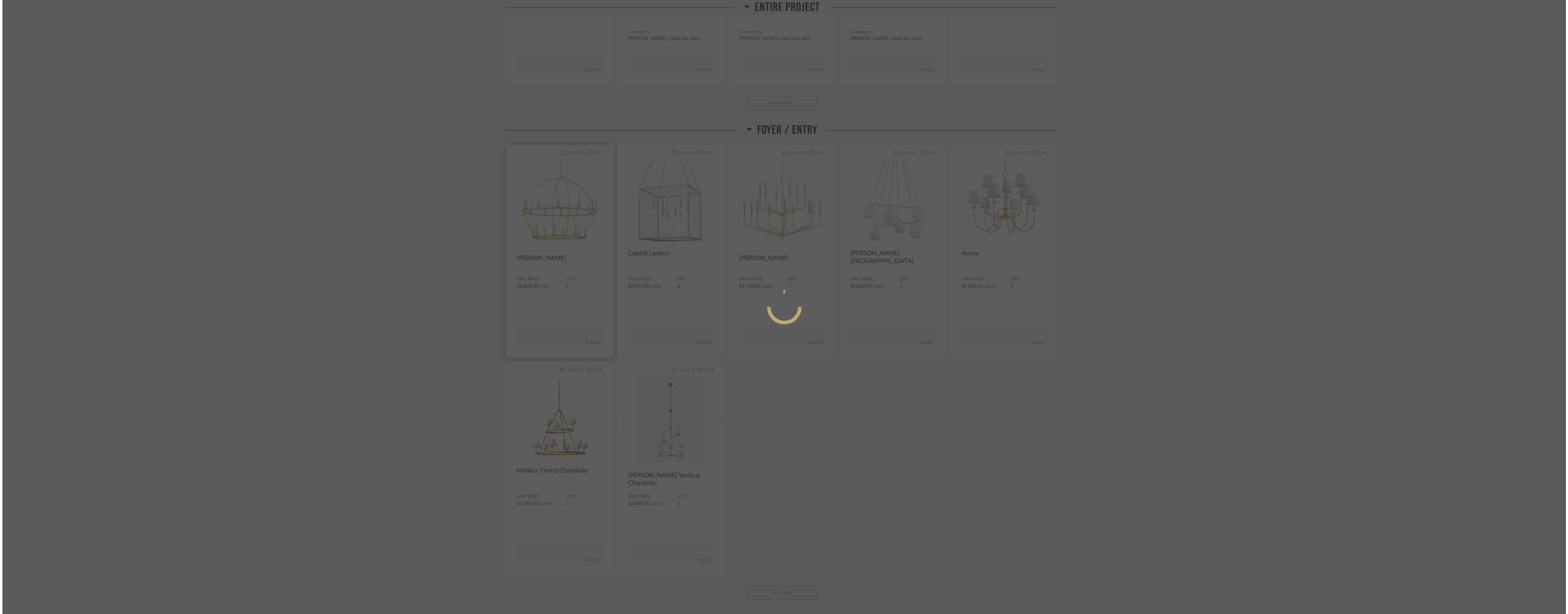
scroll to position [0, 0]
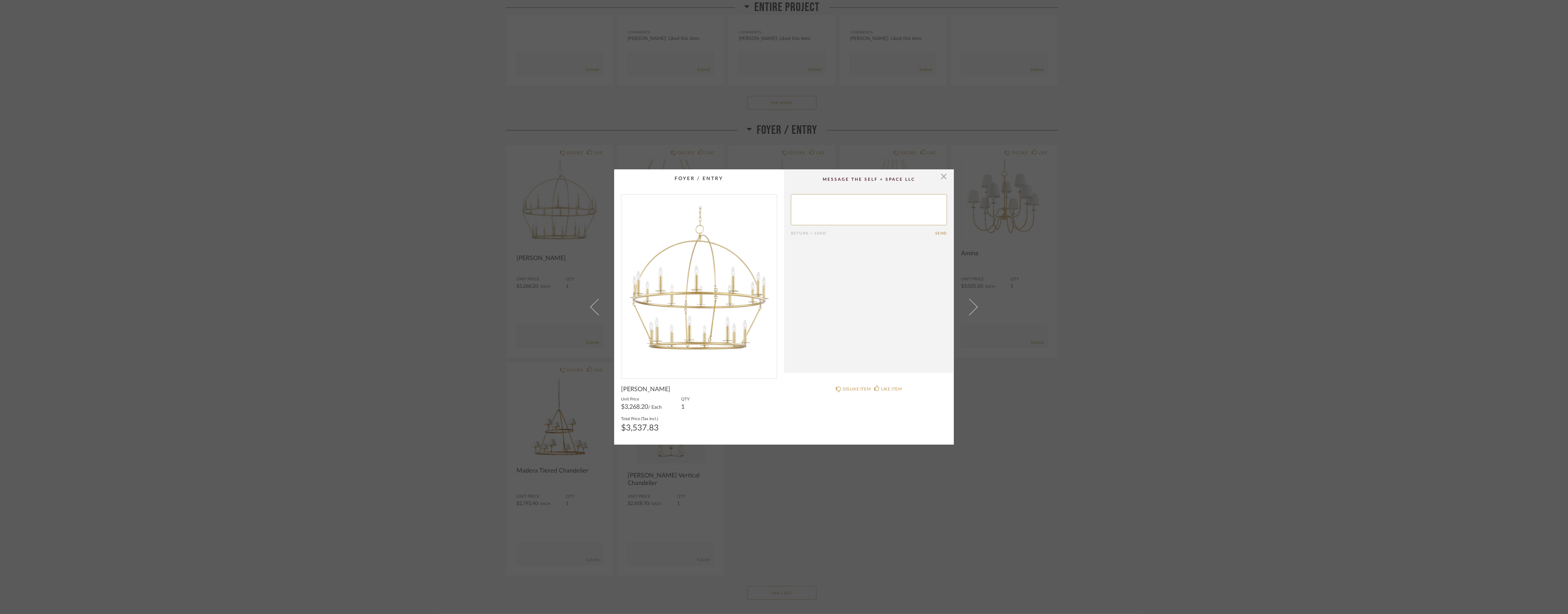
click at [1149, 456] on div "× Return = Send Send Howell Chandelier Unit Price $3,268.20 / Each QTY 1 Total …" at bounding box center [784, 307] width 1568 height 614
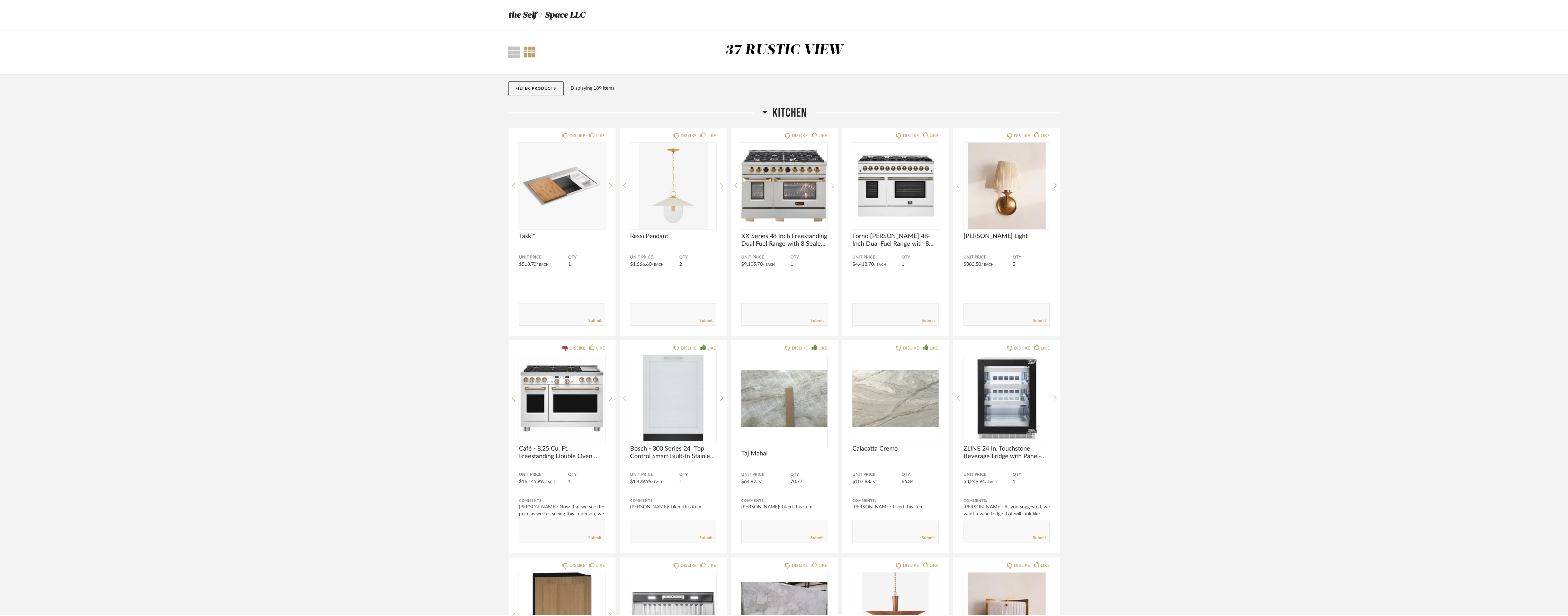
scroll to position [3461, 0]
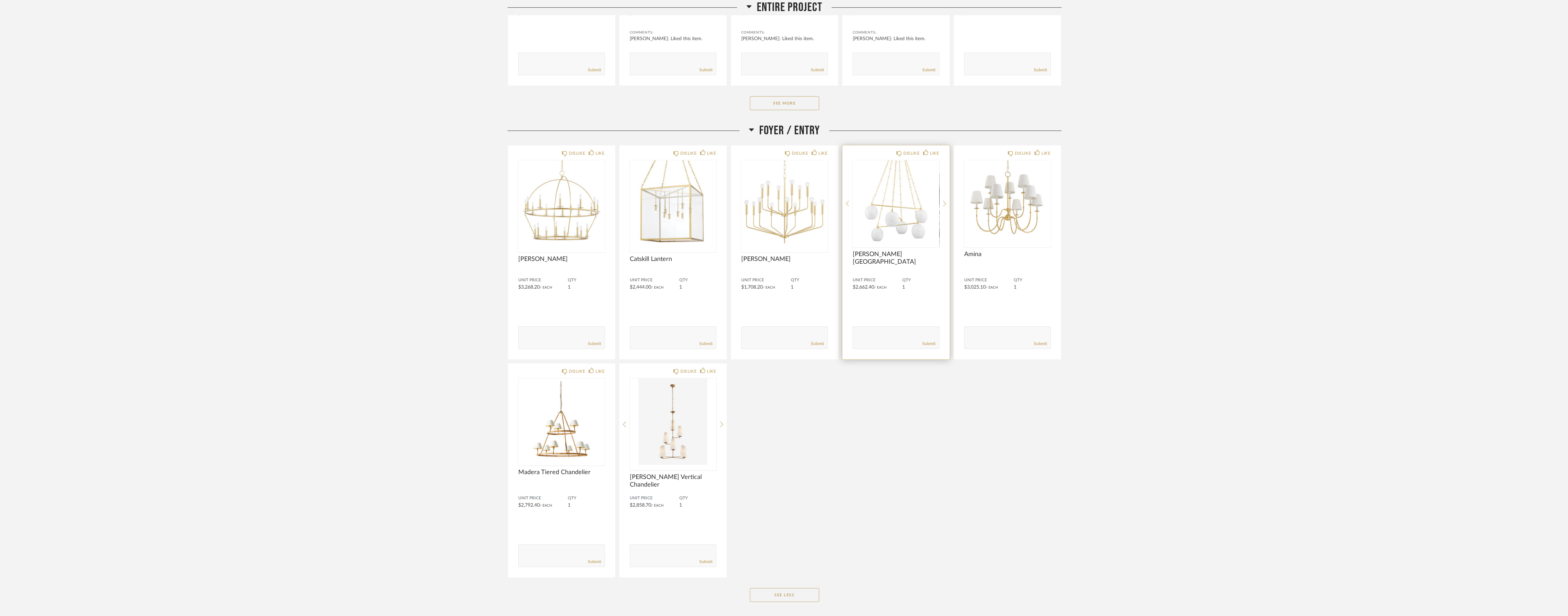
click at [907, 224] on div at bounding box center [896, 204] width 87 height 87
click at [893, 207] on img "0" at bounding box center [896, 204] width 87 height 87
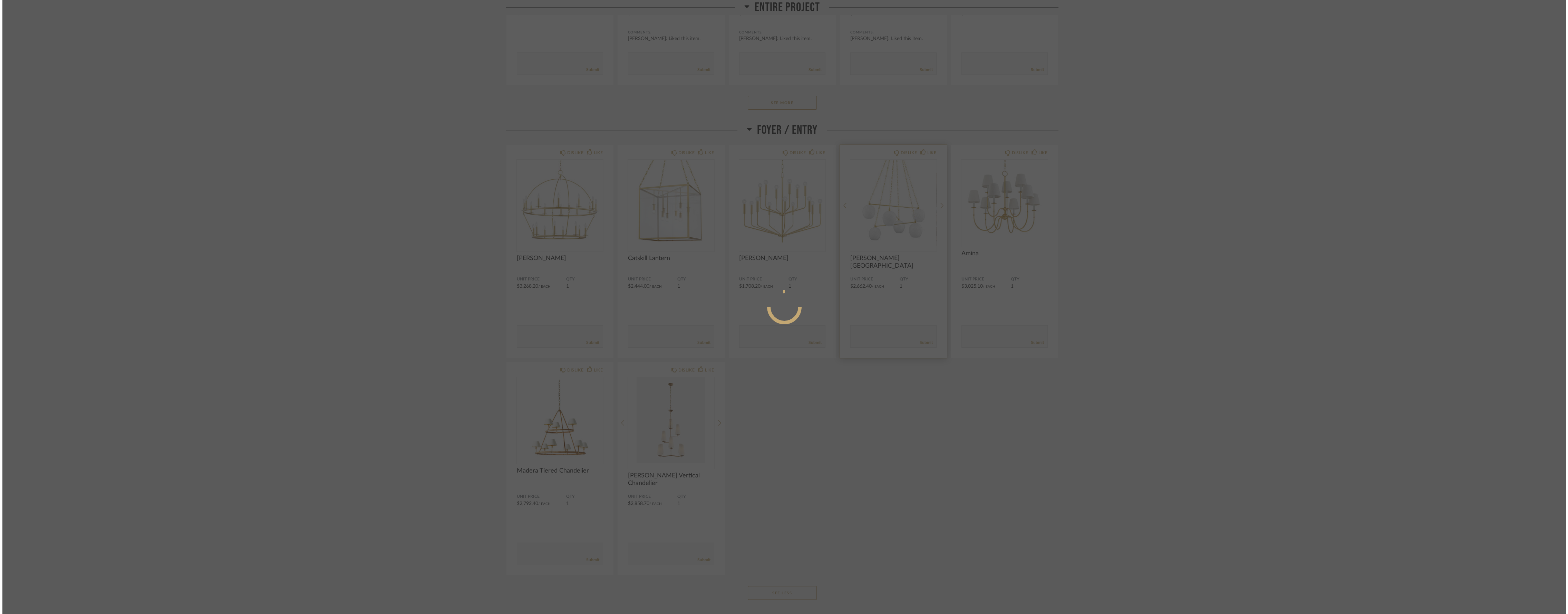
scroll to position [0, 0]
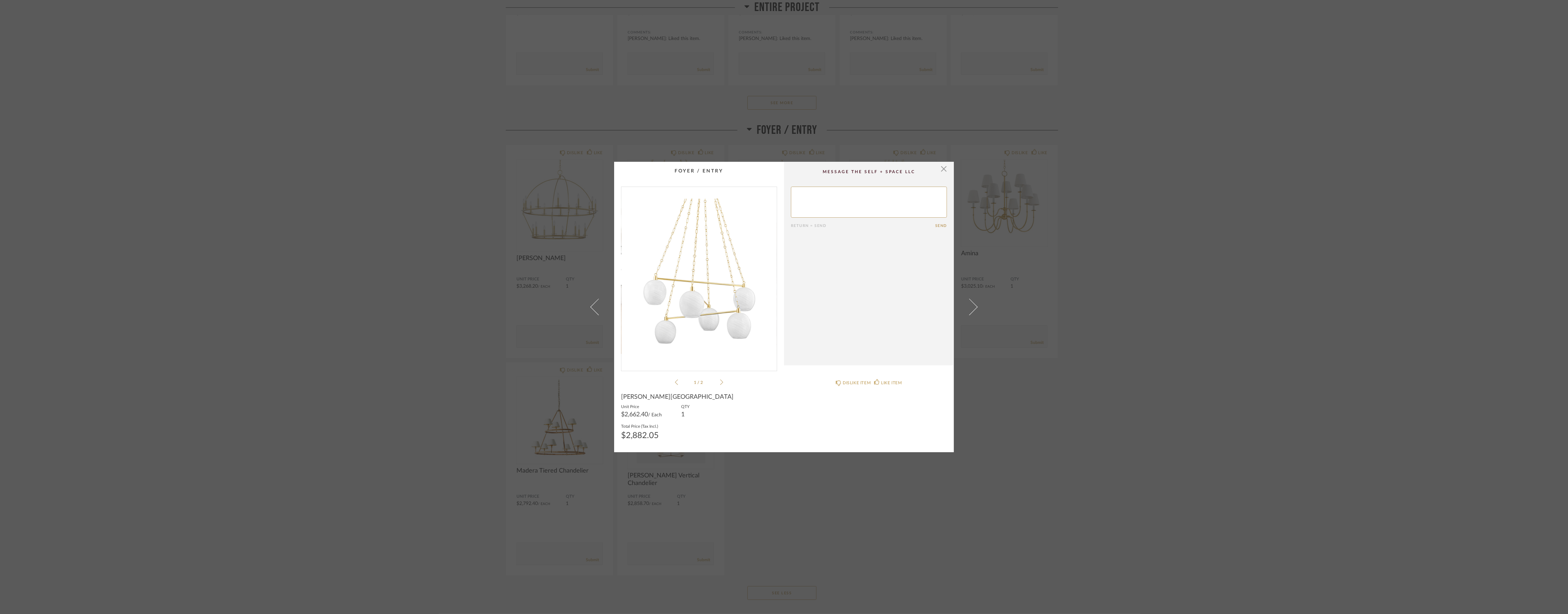
click at [720, 383] on icon at bounding box center [721, 382] width 3 height 6
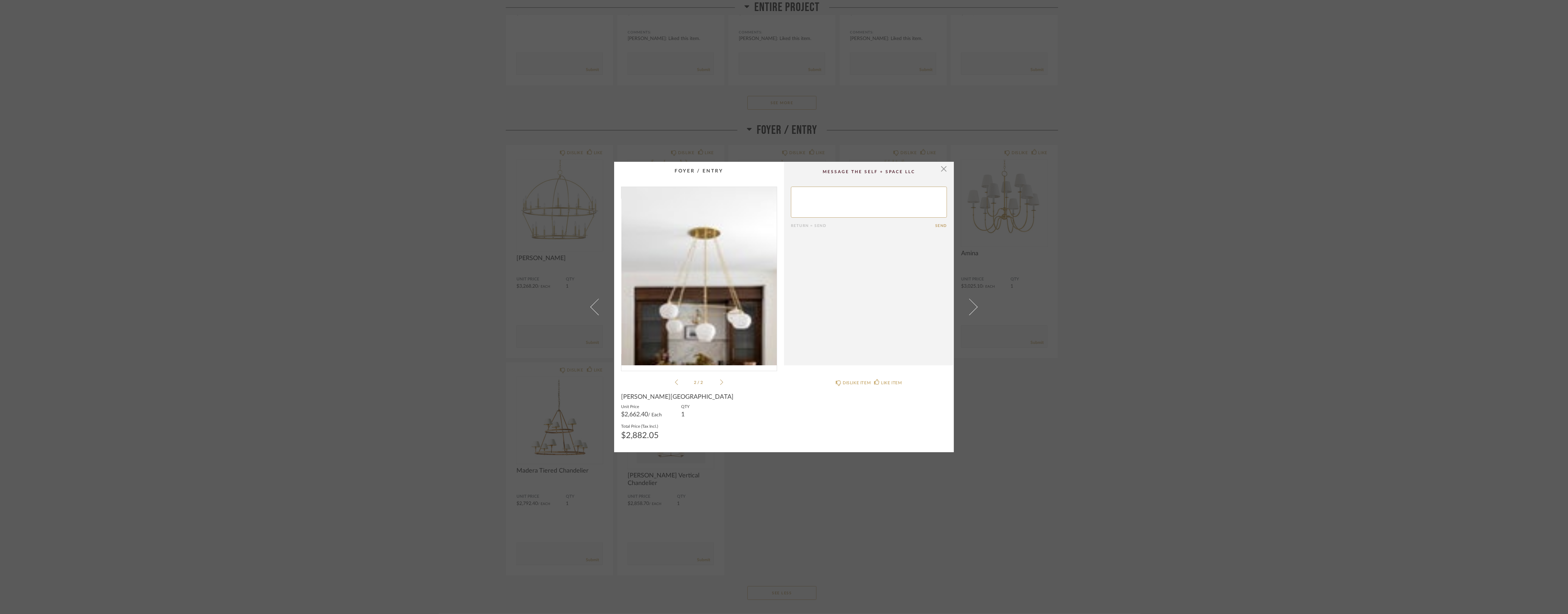
click at [702, 250] on img "1" at bounding box center [699, 275] width 155 height 178
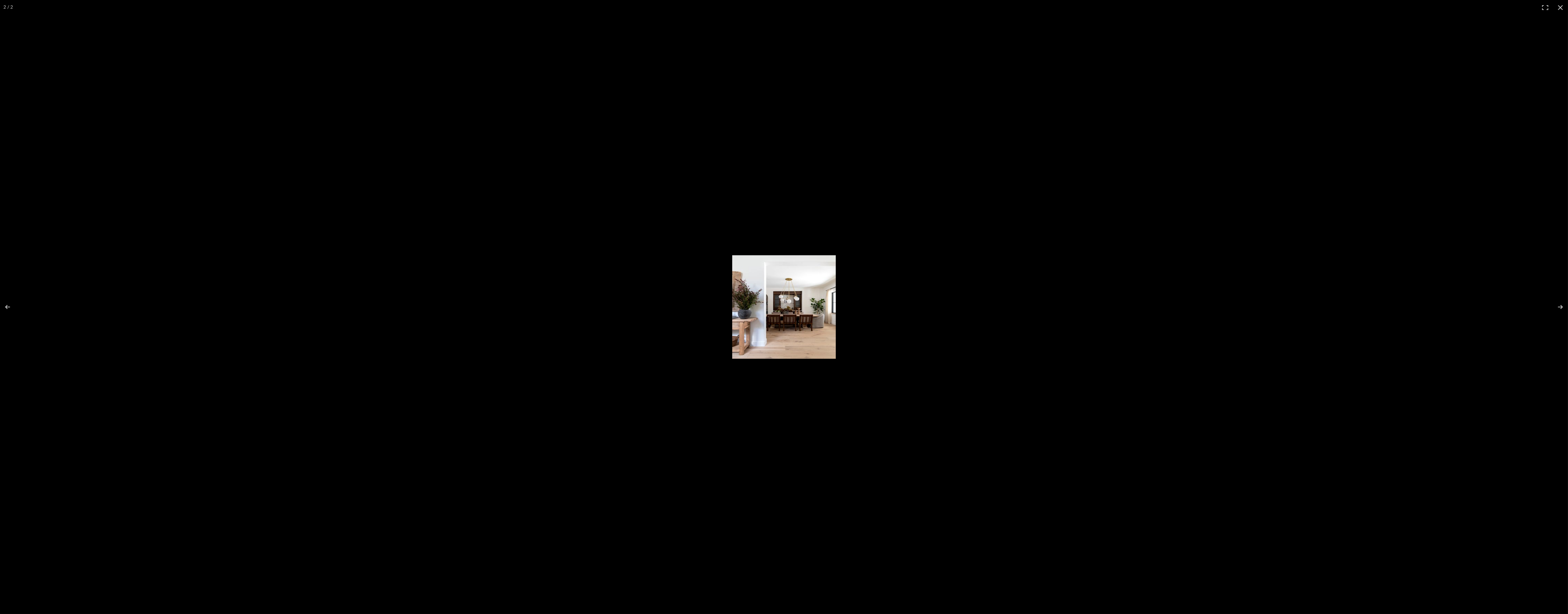
click at [787, 288] on img at bounding box center [784, 307] width 104 height 104
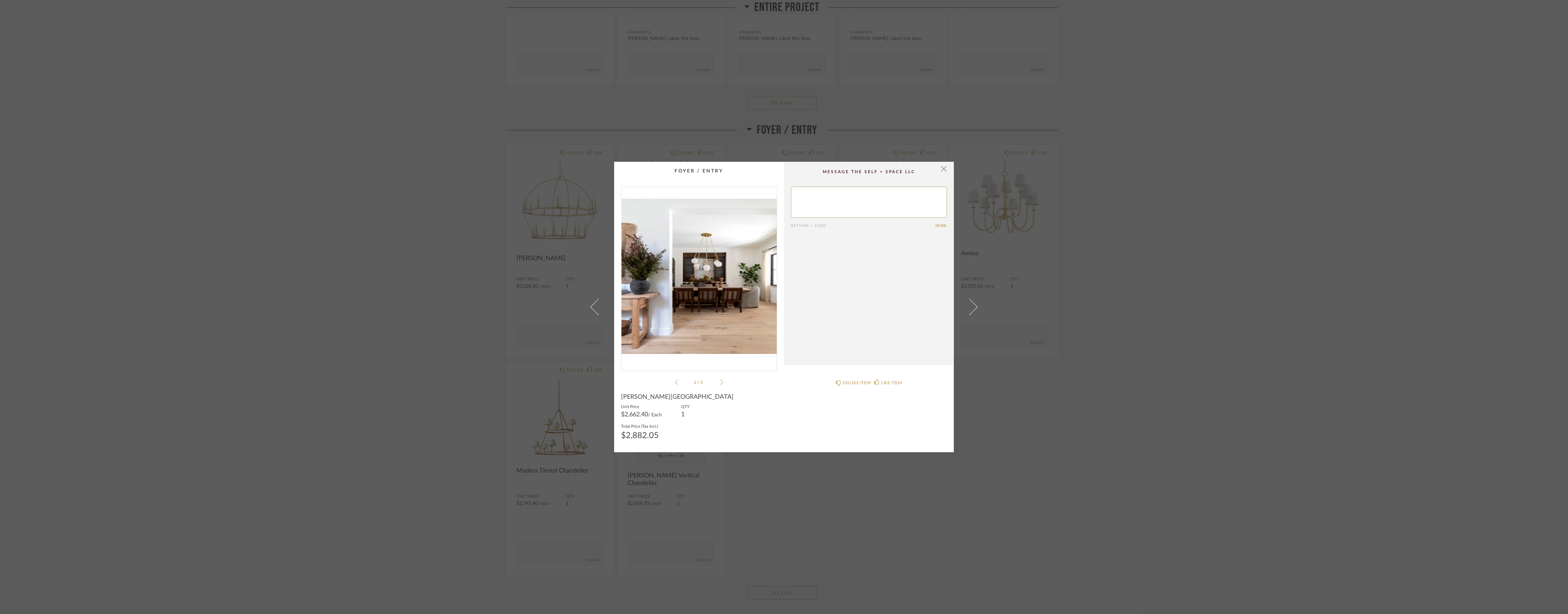
click at [675, 381] on icon at bounding box center [677, 382] width 3 height 6
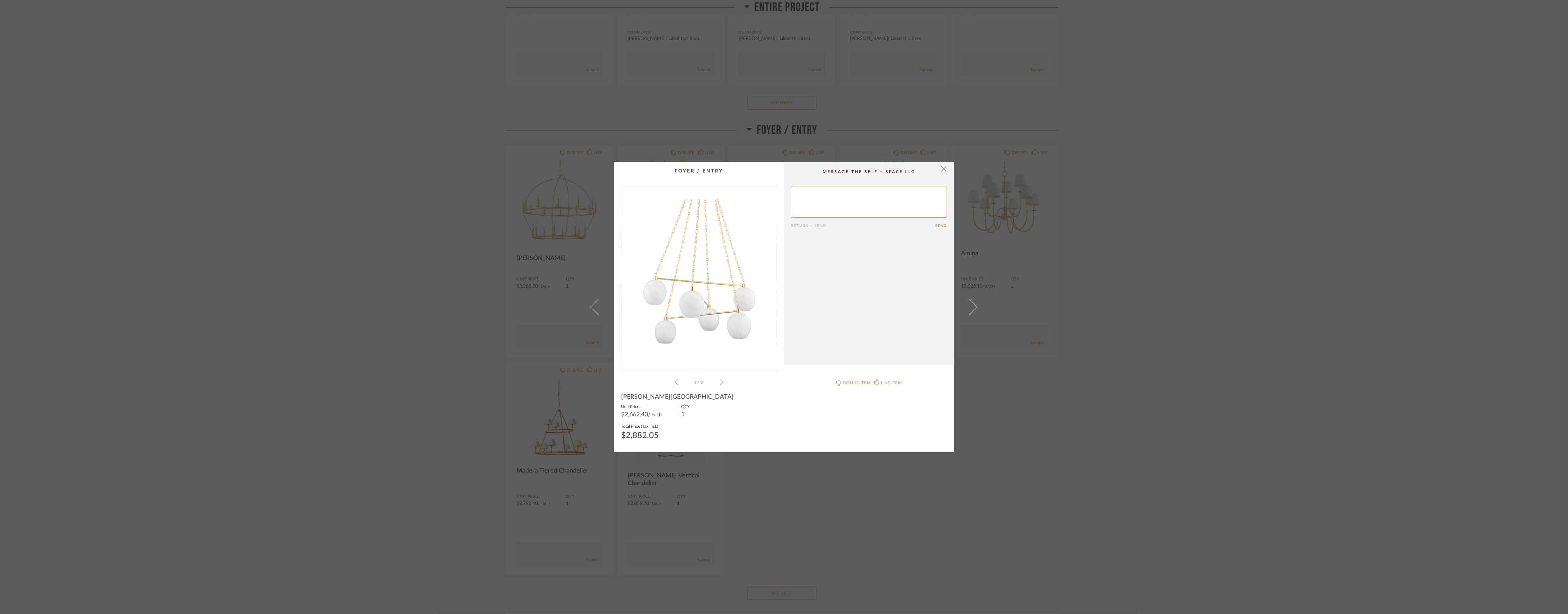
click at [720, 384] on div "1 / 2" at bounding box center [699, 286] width 156 height 200
click at [720, 383] on icon at bounding box center [721, 382] width 3 height 6
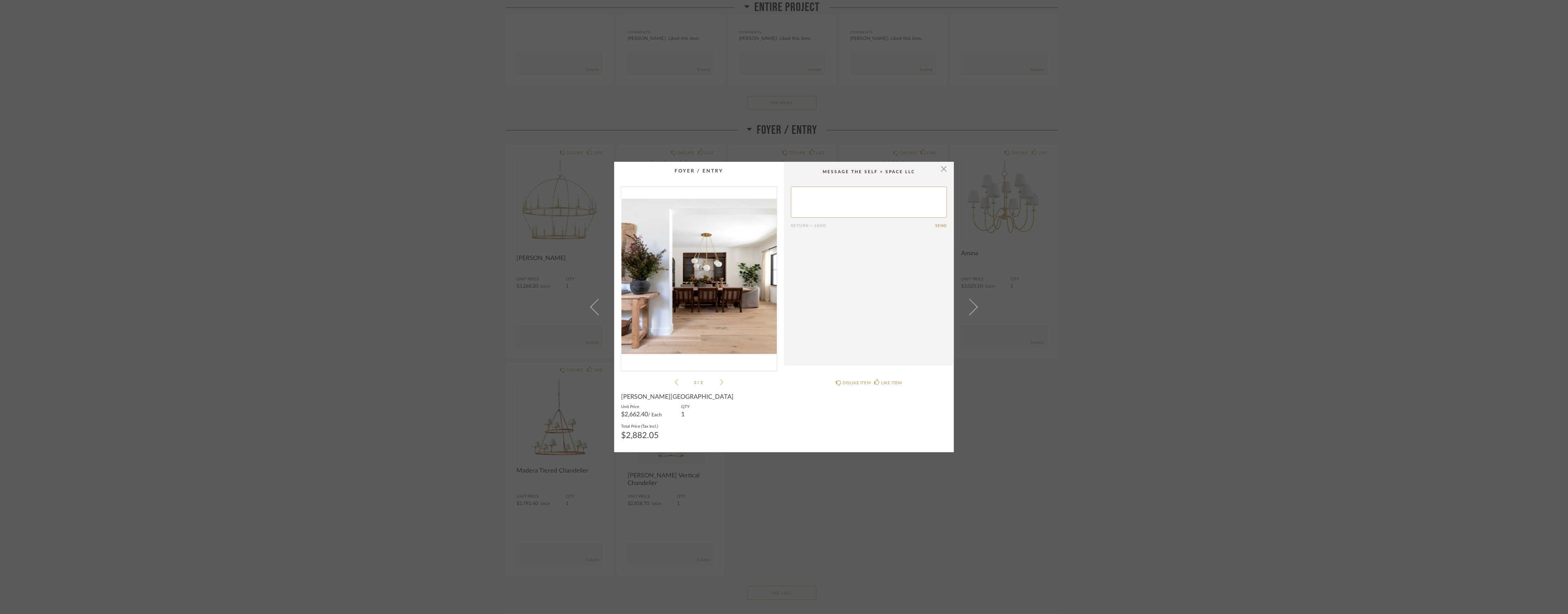
click at [675, 383] on icon at bounding box center [677, 382] width 3 height 6
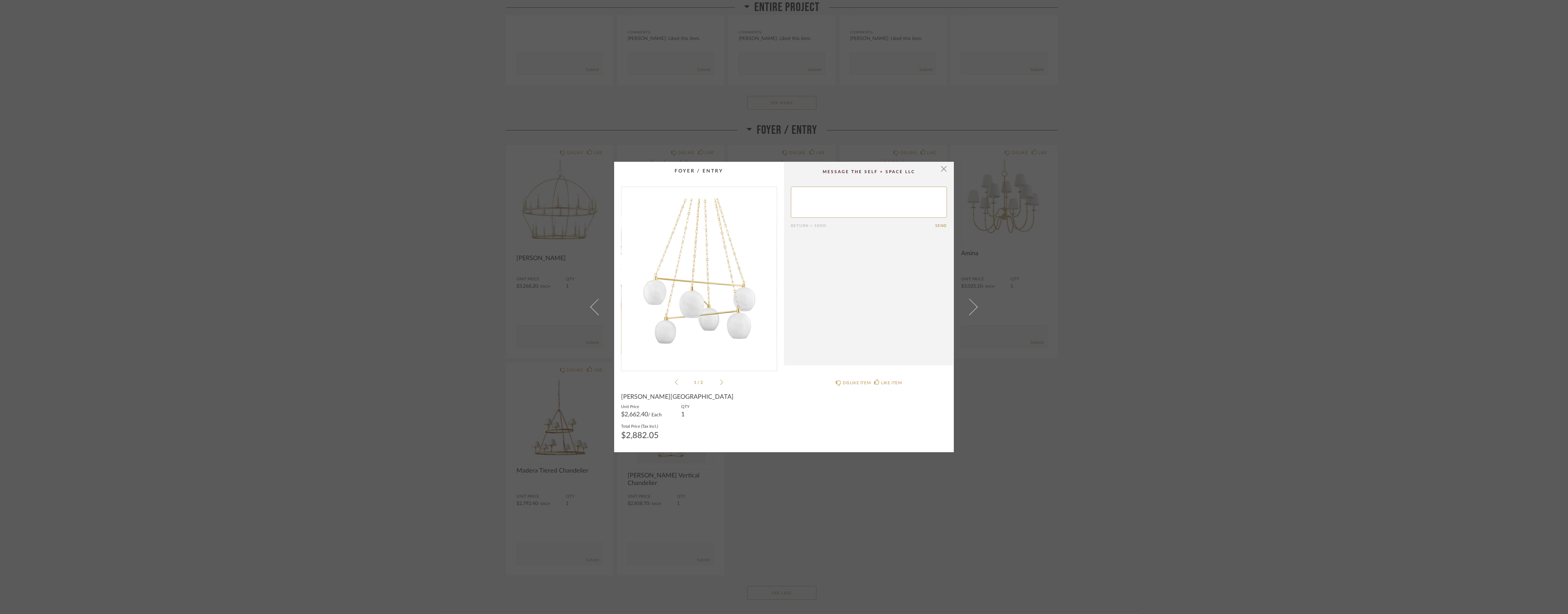
click at [714, 385] on li "1 / 2" at bounding box center [699, 383] width 42 height 8
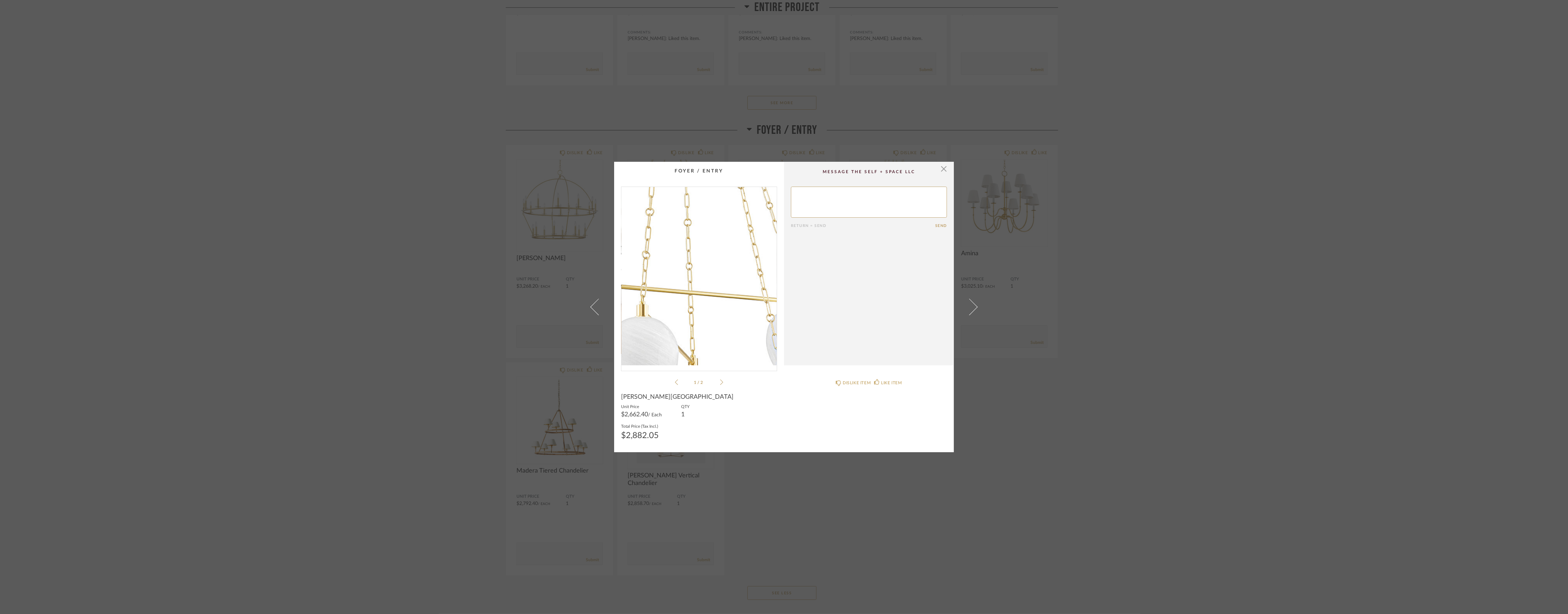
click at [709, 280] on img "0" at bounding box center [699, 275] width 155 height 178
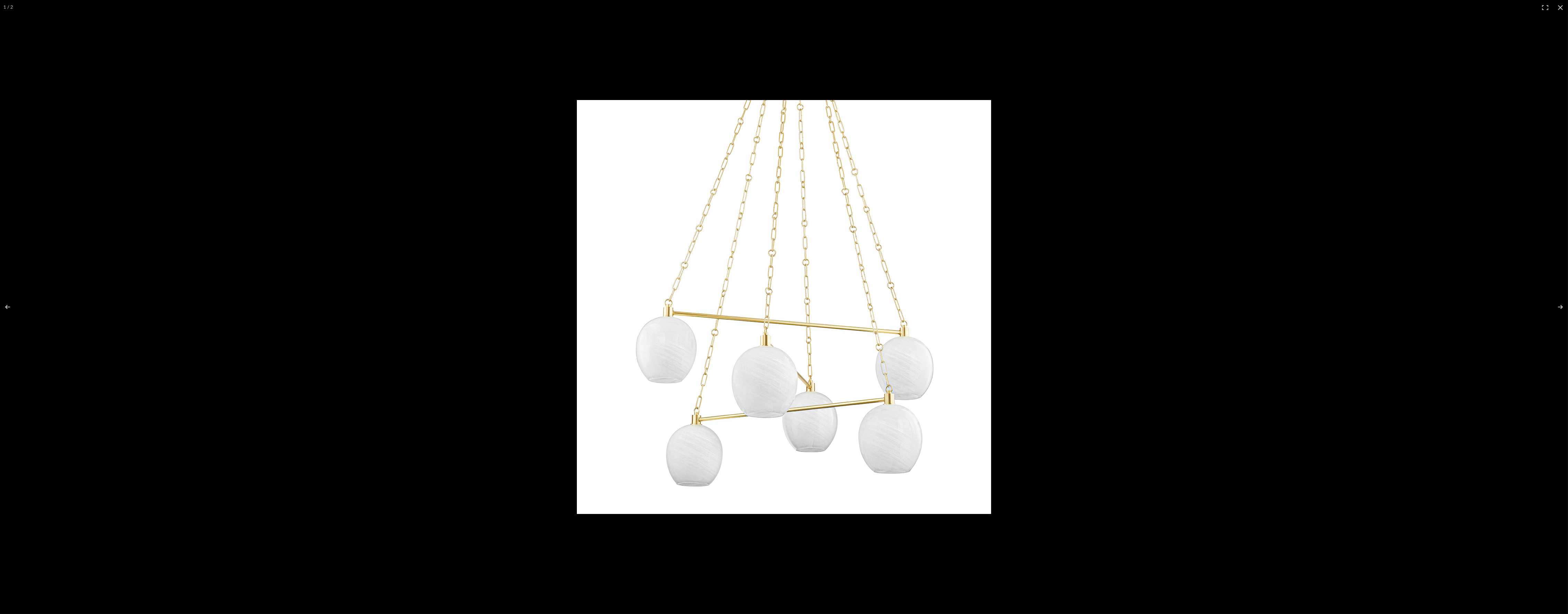
click at [709, 280] on img at bounding box center [784, 307] width 414 height 414
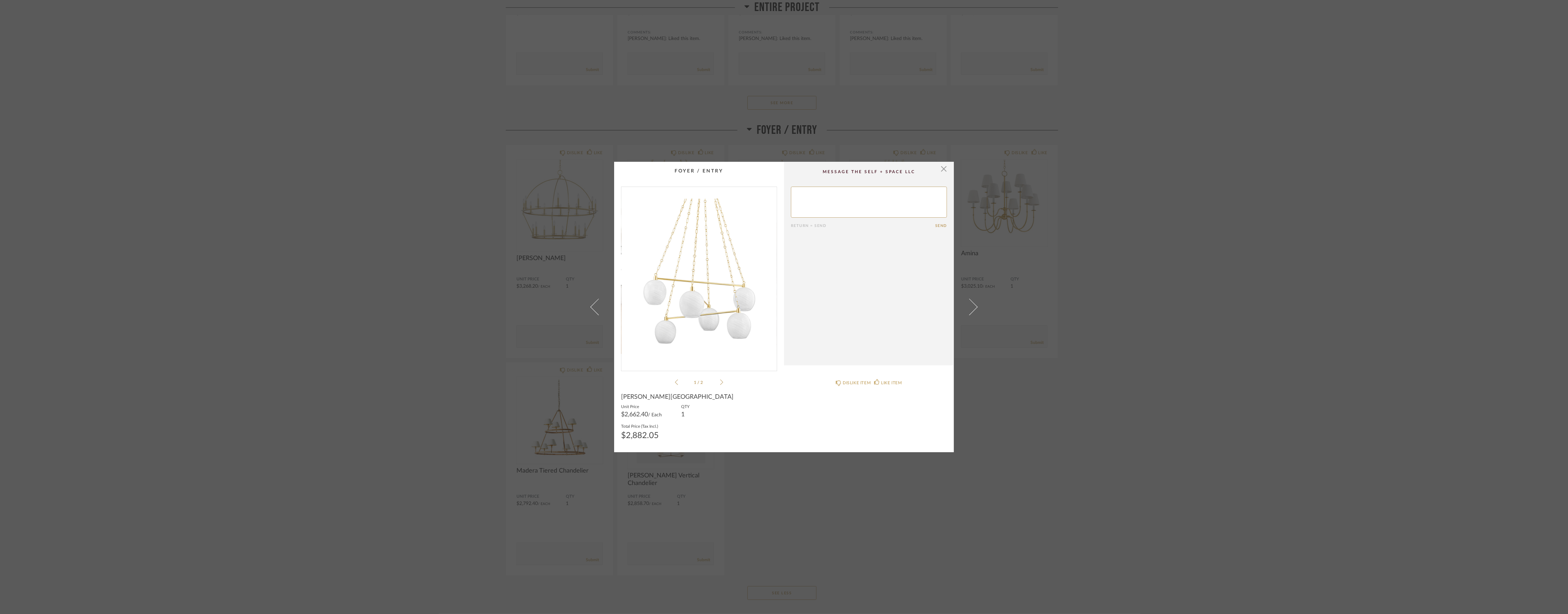
click at [621, 398] on span "[PERSON_NAME][GEOGRAPHIC_DATA]" at bounding box center [677, 397] width 113 height 7
click at [623, 395] on span "[PERSON_NAME][GEOGRAPHIC_DATA]" at bounding box center [677, 397] width 113 height 7
drag, startPoint x: 623, startPoint y: 395, endPoint x: 635, endPoint y: 399, distance: 12.6
click at [635, 399] on span "[PERSON_NAME][GEOGRAPHIC_DATA]" at bounding box center [677, 397] width 113 height 7
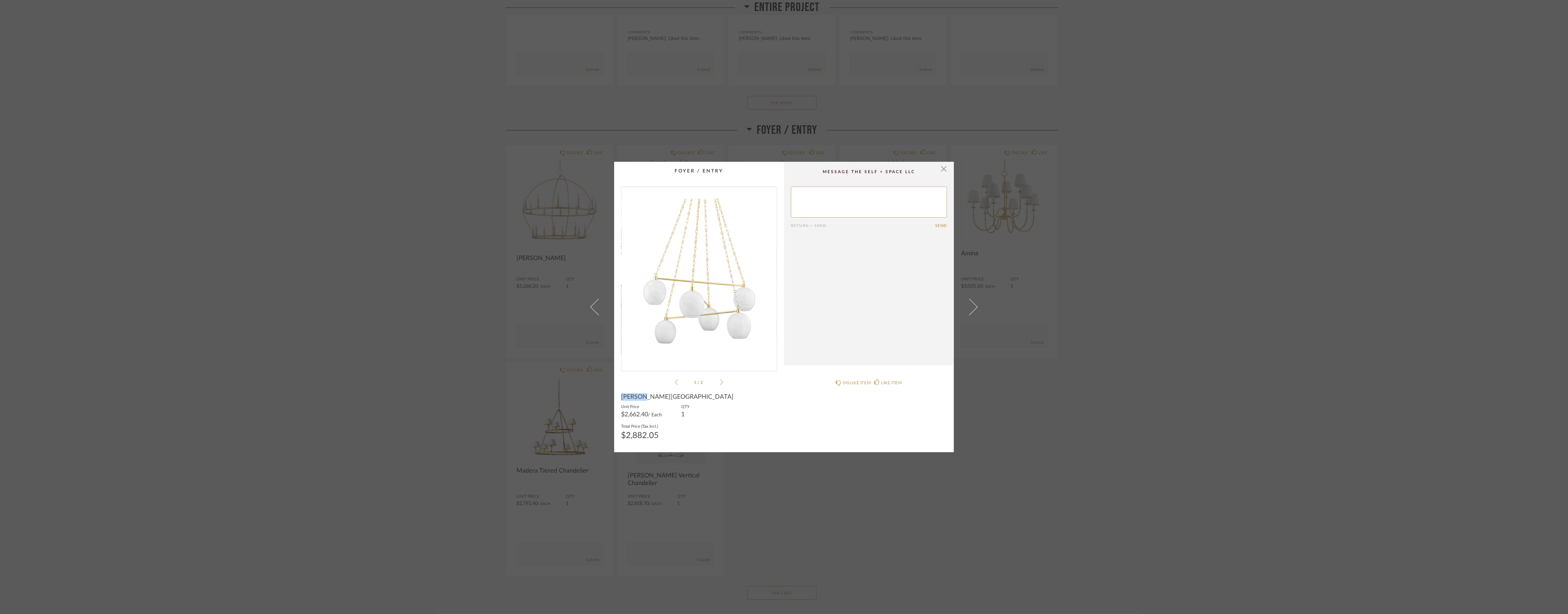
click at [635, 399] on span "[PERSON_NAME][GEOGRAPHIC_DATA]" at bounding box center [677, 397] width 113 height 7
copy span "[PERSON_NAME][GEOGRAPHIC_DATA]"
click at [1045, 488] on div "× 1 / 2 Return = Send Send Asbury Park Unit Price $2,662.40 / Each QTY 1 Total …" at bounding box center [784, 307] width 1568 height 614
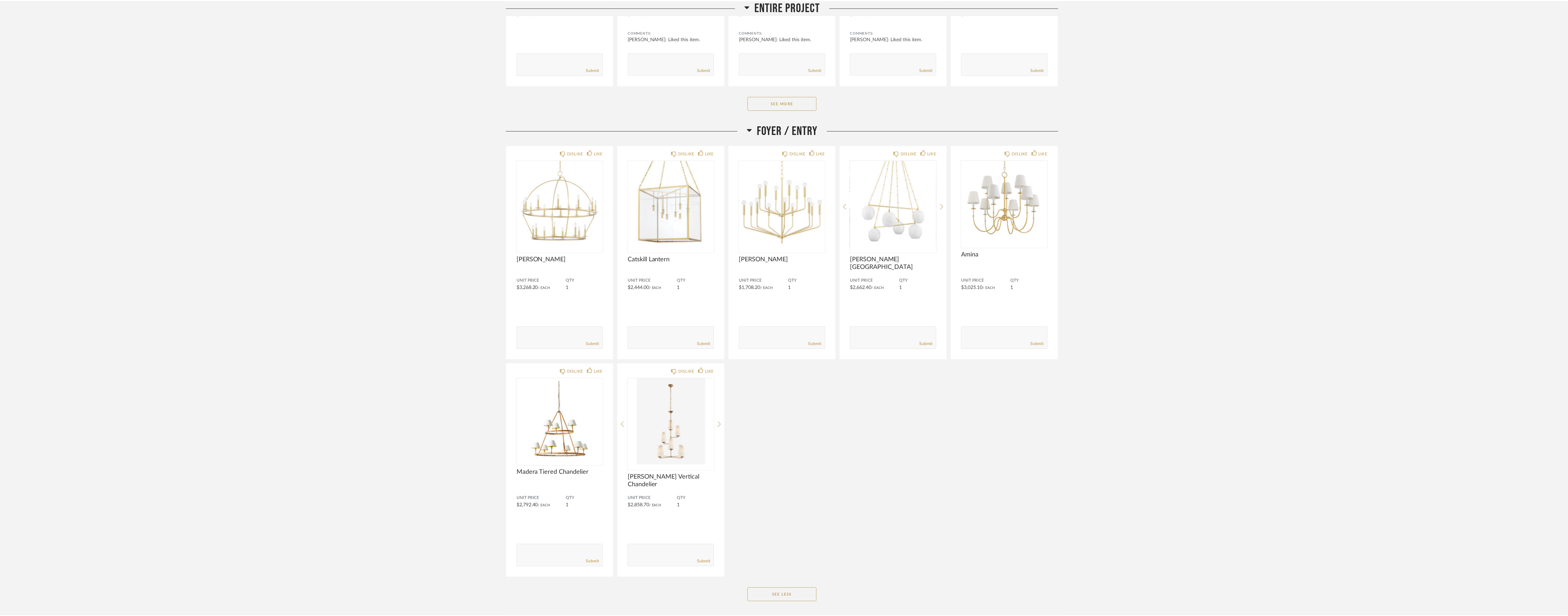
scroll to position [3461, 0]
click at [678, 224] on img "0" at bounding box center [673, 204] width 87 height 87
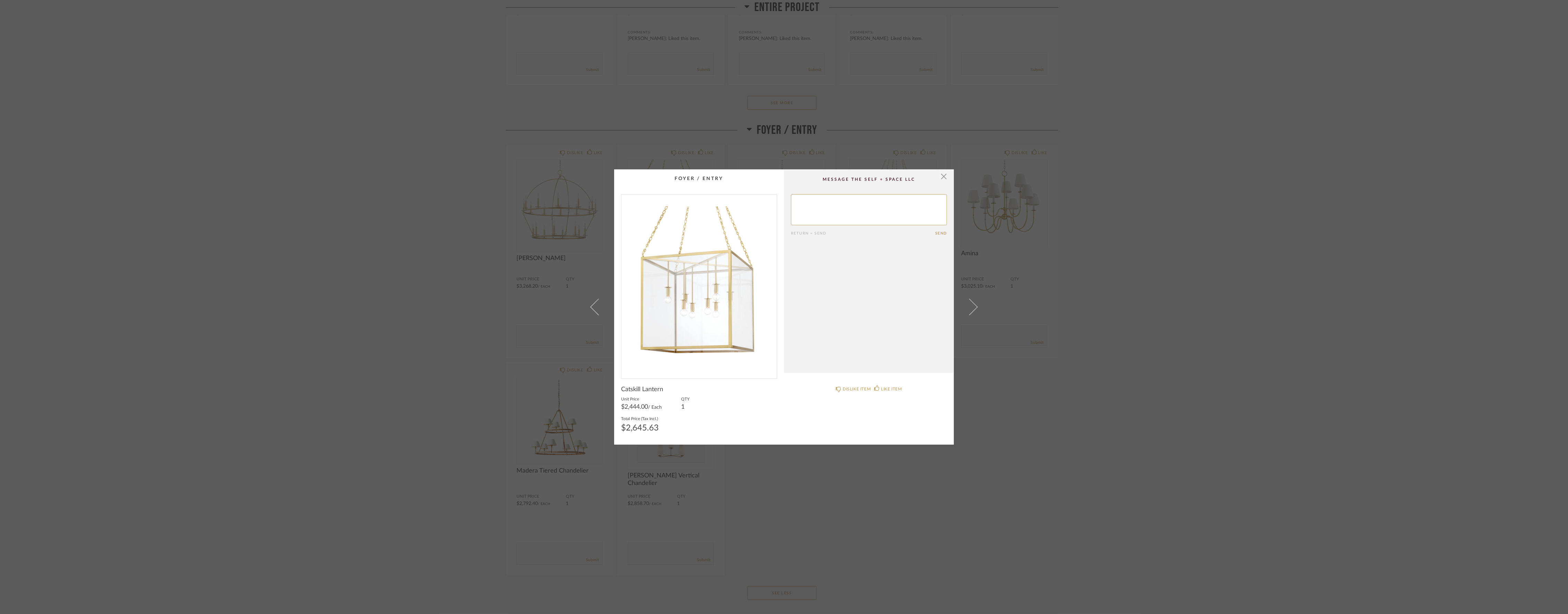
click at [725, 324] on img "0" at bounding box center [699, 284] width 155 height 178
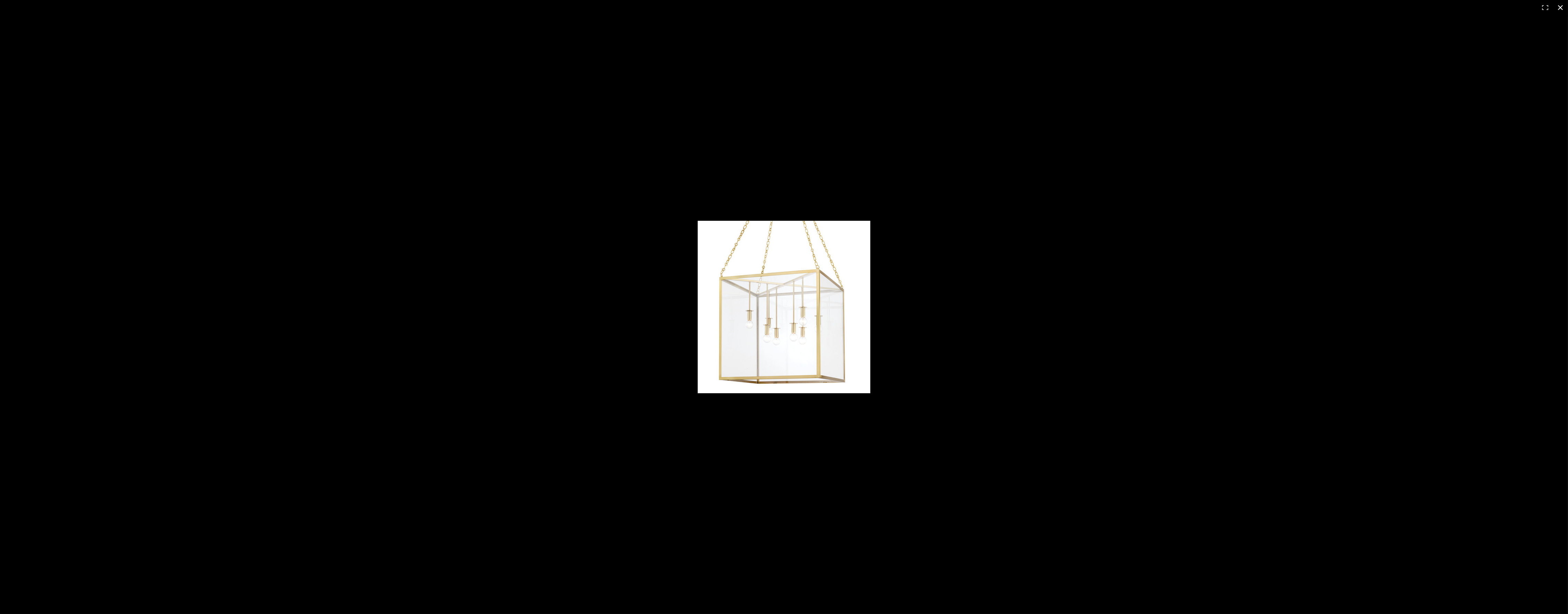
click at [1049, 371] on div at bounding box center [929, 311] width 463 height 182
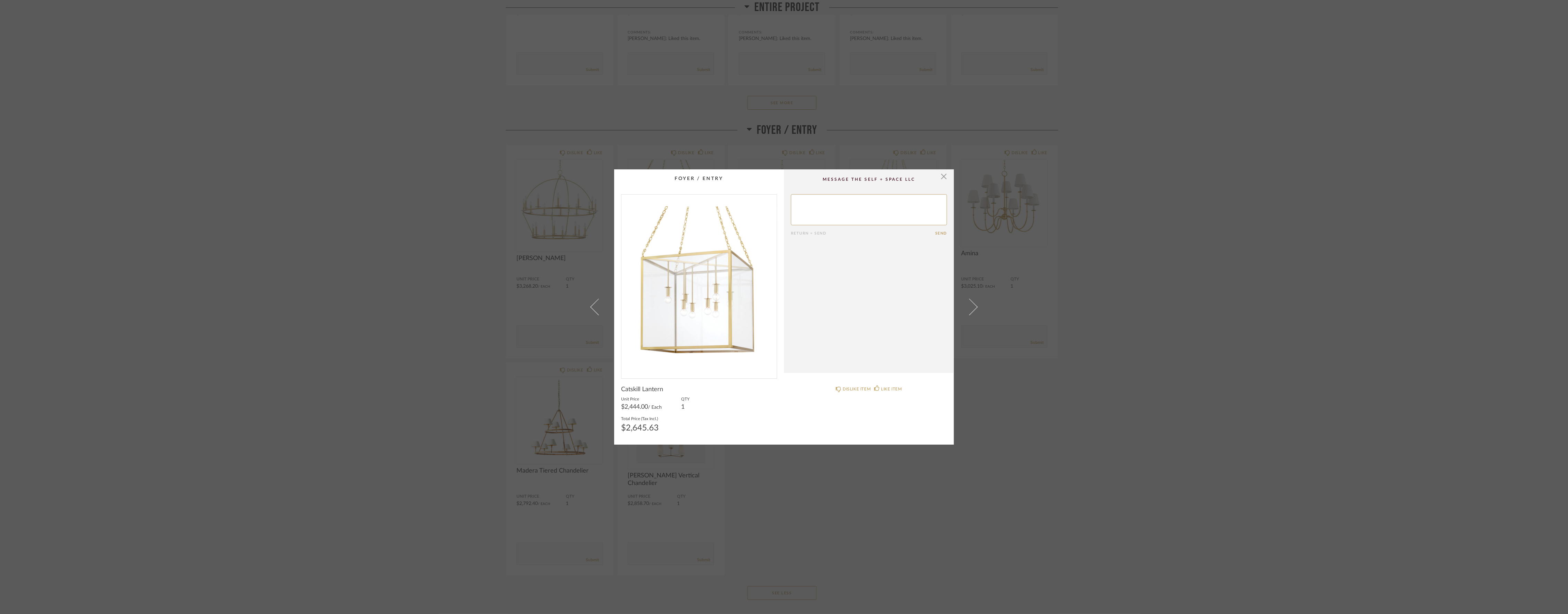
click at [837, 471] on div "× Return = Send Send Catskill Lantern Unit Price $2,444.00 / Each QTY 1 Total P…" at bounding box center [784, 307] width 1568 height 614
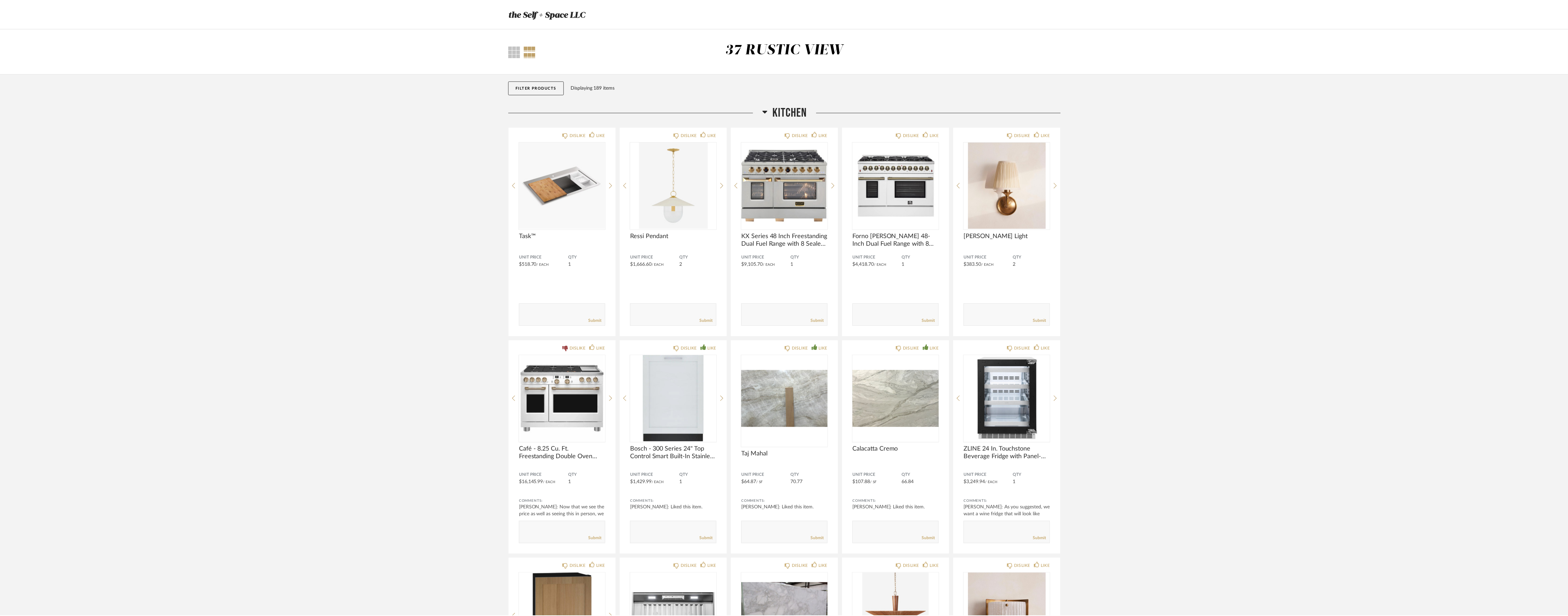
scroll to position [3461, 0]
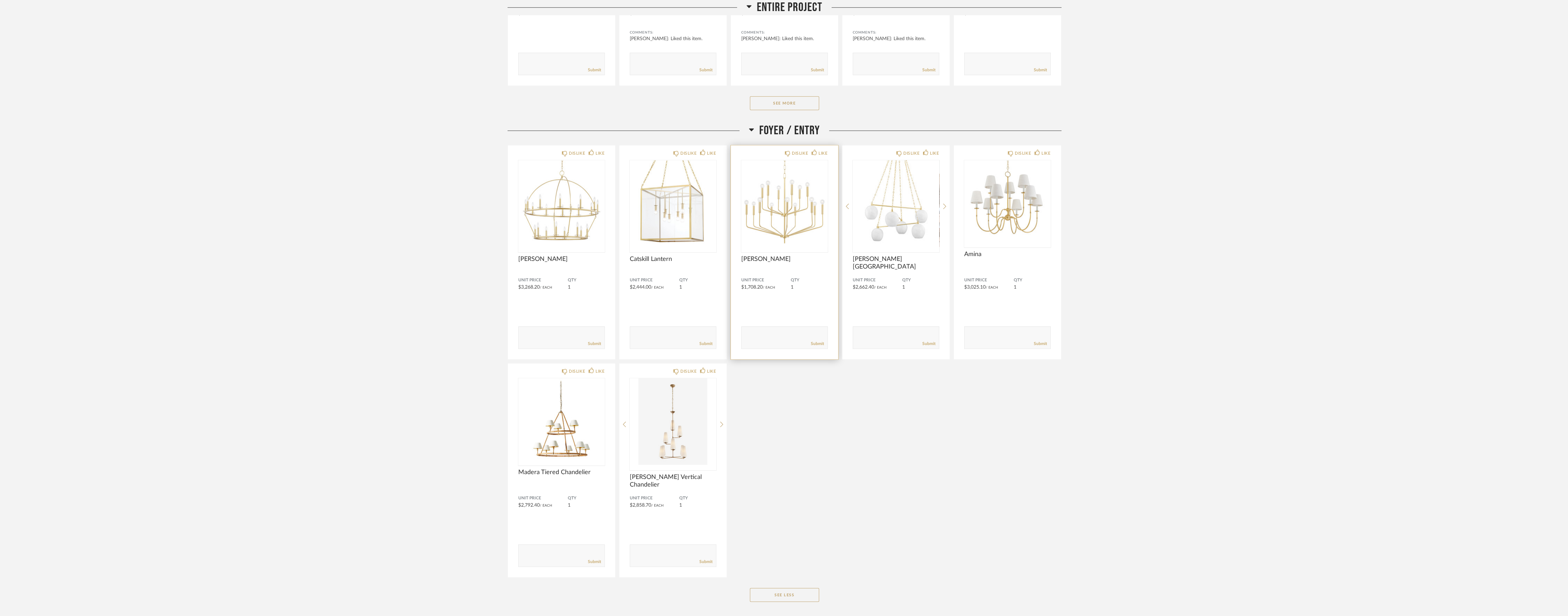
click at [790, 232] on img "0" at bounding box center [784, 204] width 87 height 87
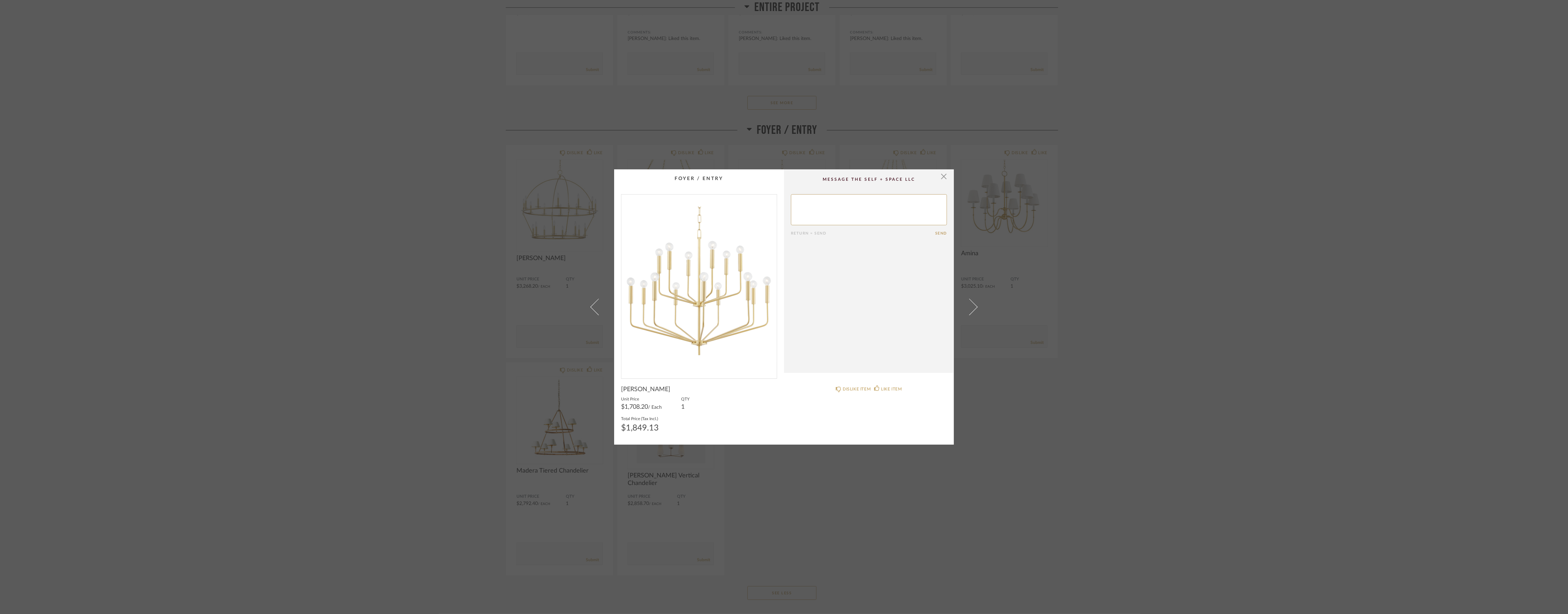
click at [730, 335] on img "0" at bounding box center [699, 284] width 155 height 178
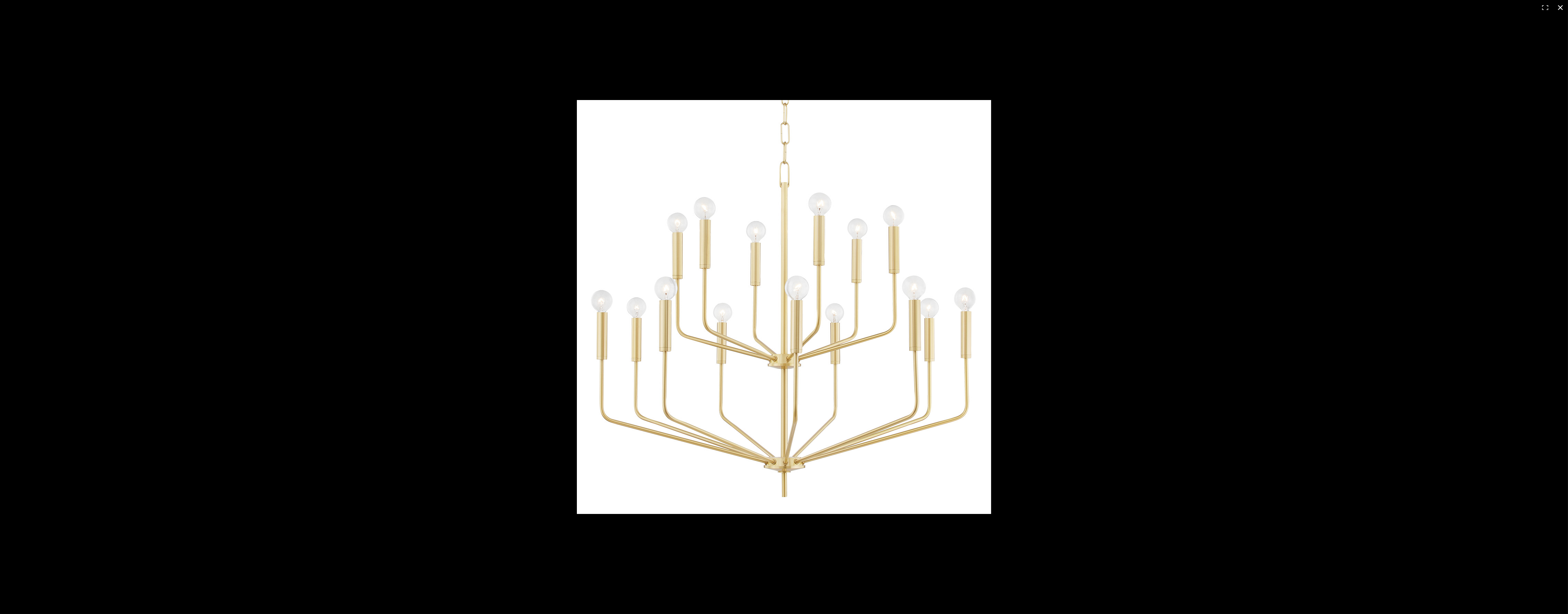
click at [1147, 467] on div at bounding box center [1132, 318] width 1111 height 436
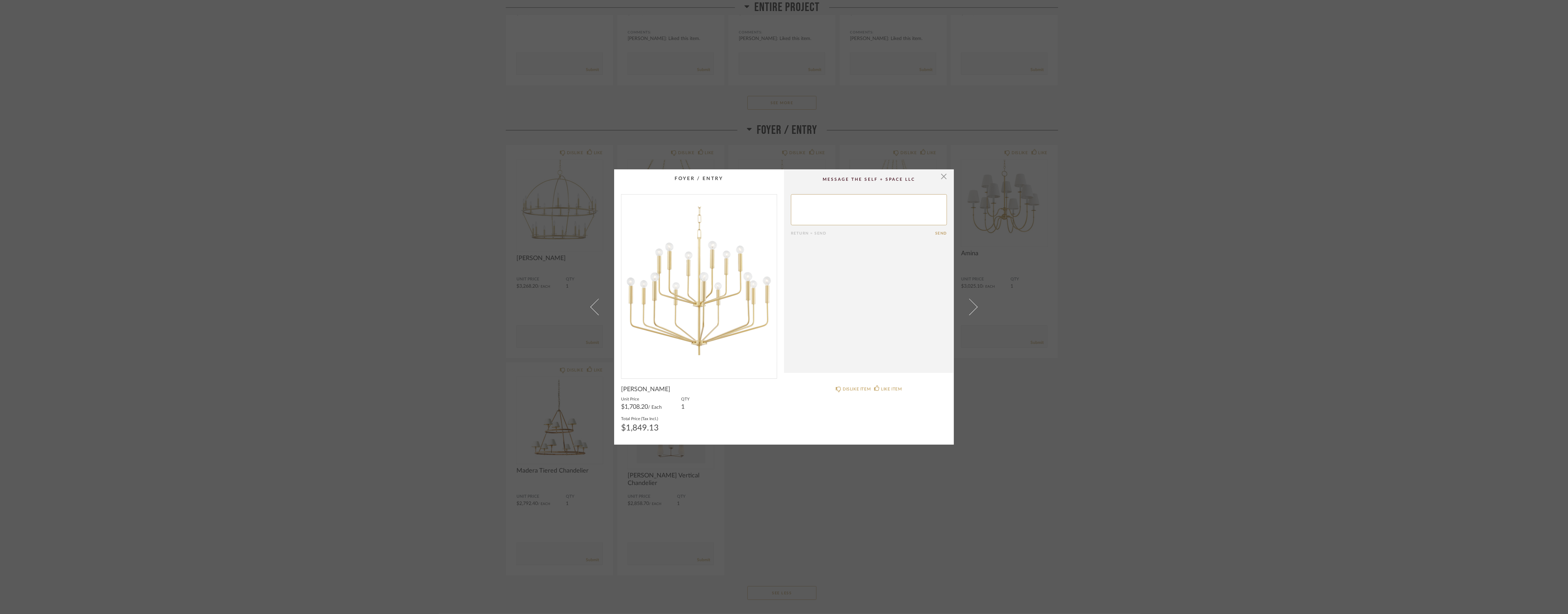
click at [1066, 437] on div "× Return = Send Send Bailey Unit Price $1,708.20 / Each QTY 1 Total Price (Tax …" at bounding box center [784, 307] width 1568 height 614
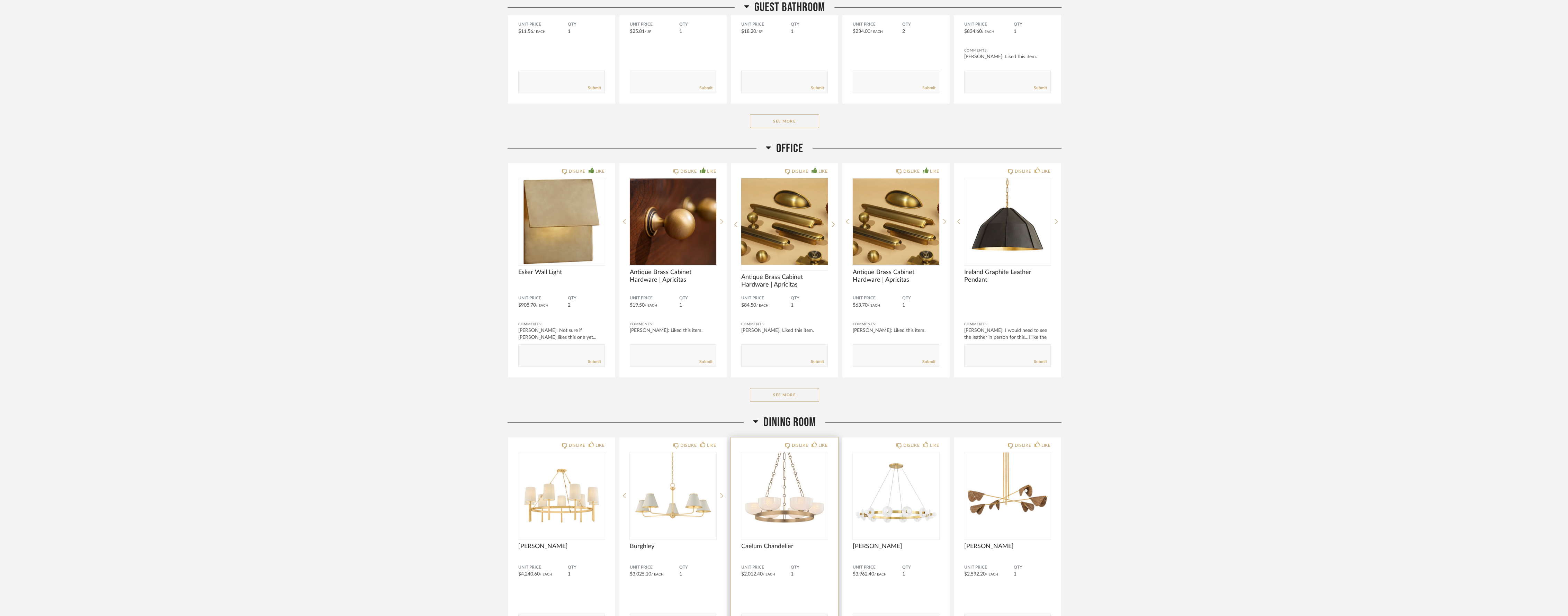
scroll to position [4384, 0]
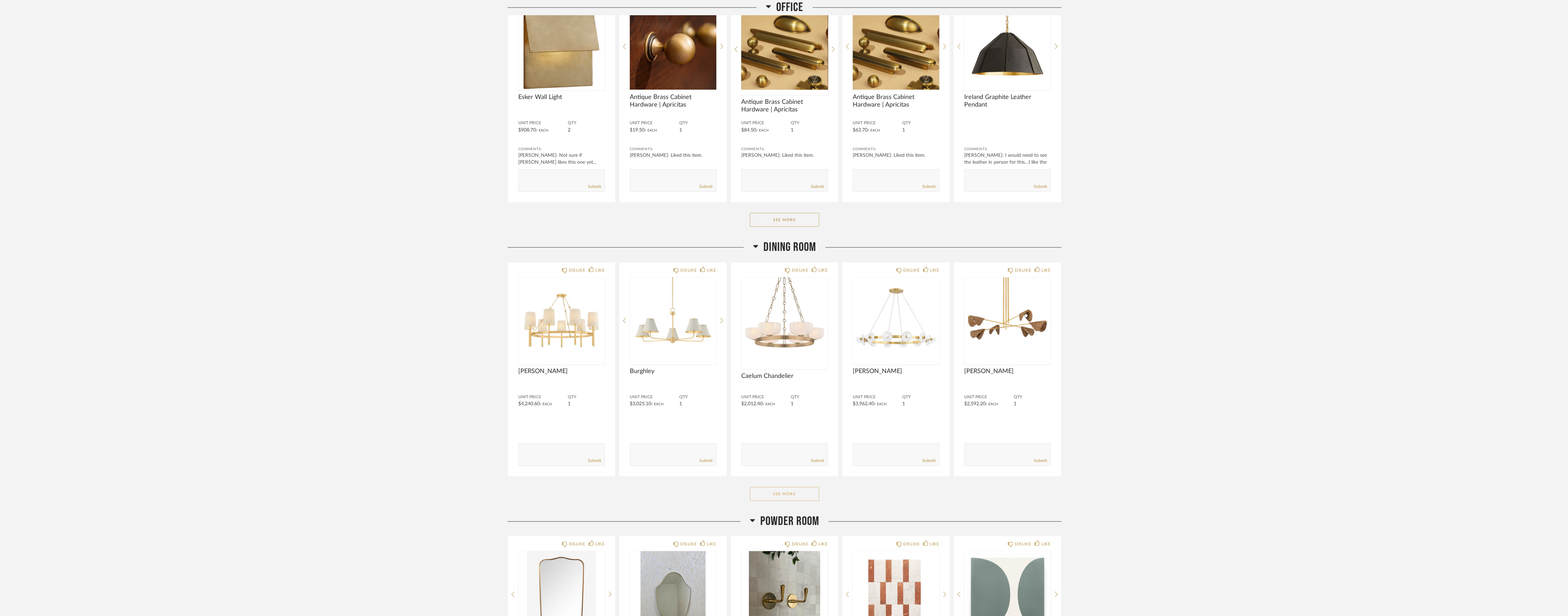
click at [791, 488] on button "See More" at bounding box center [784, 494] width 69 height 14
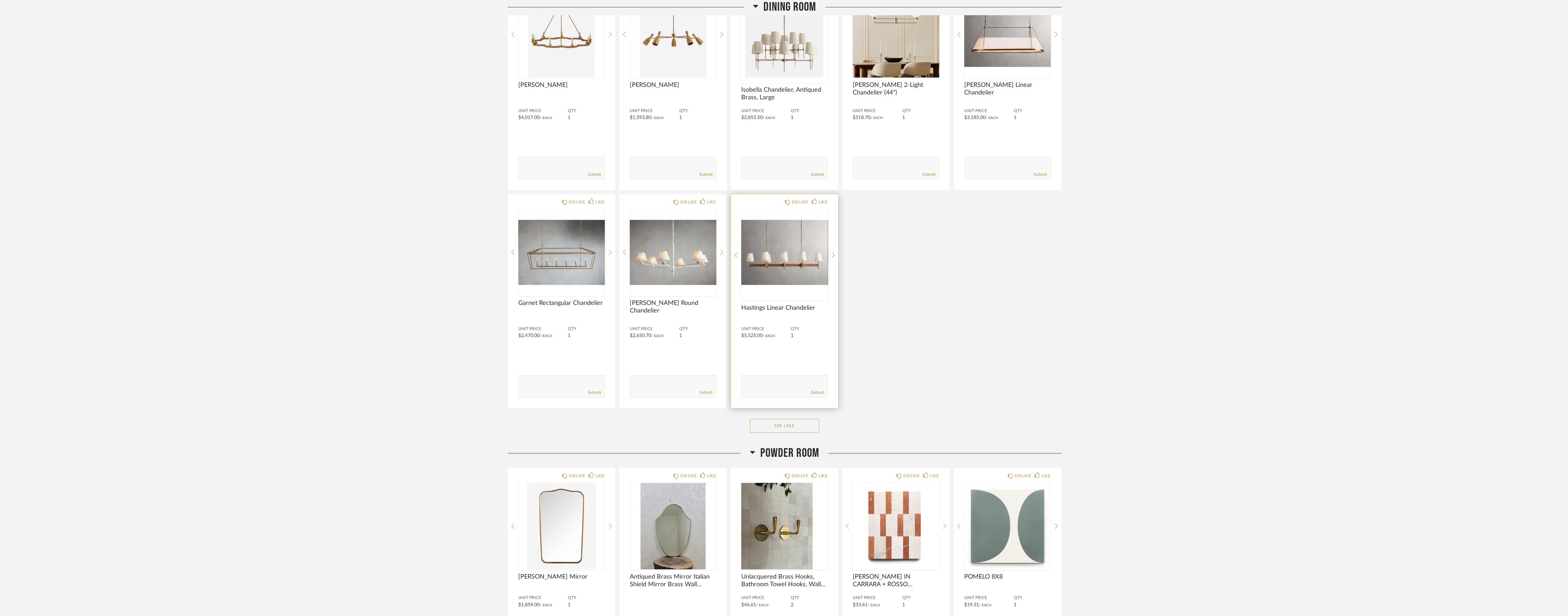
scroll to position [5115, 0]
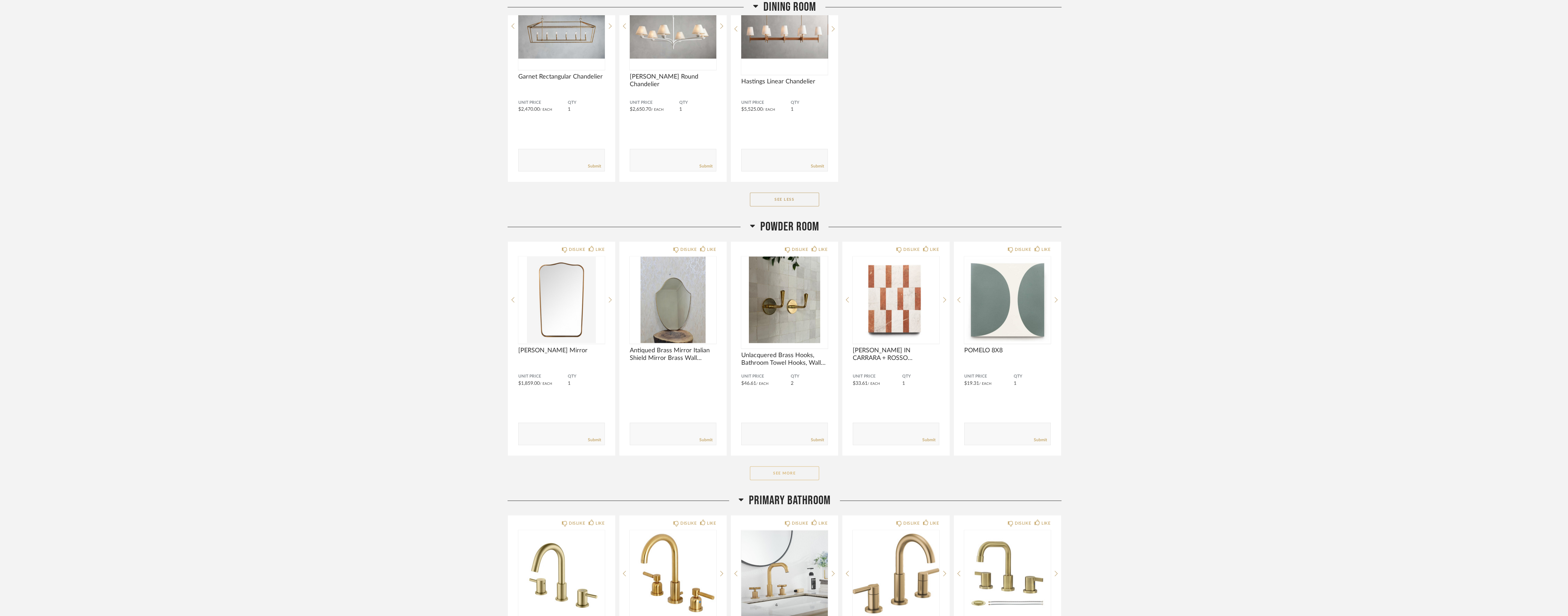
click at [790, 471] on button "See More" at bounding box center [784, 473] width 69 height 14
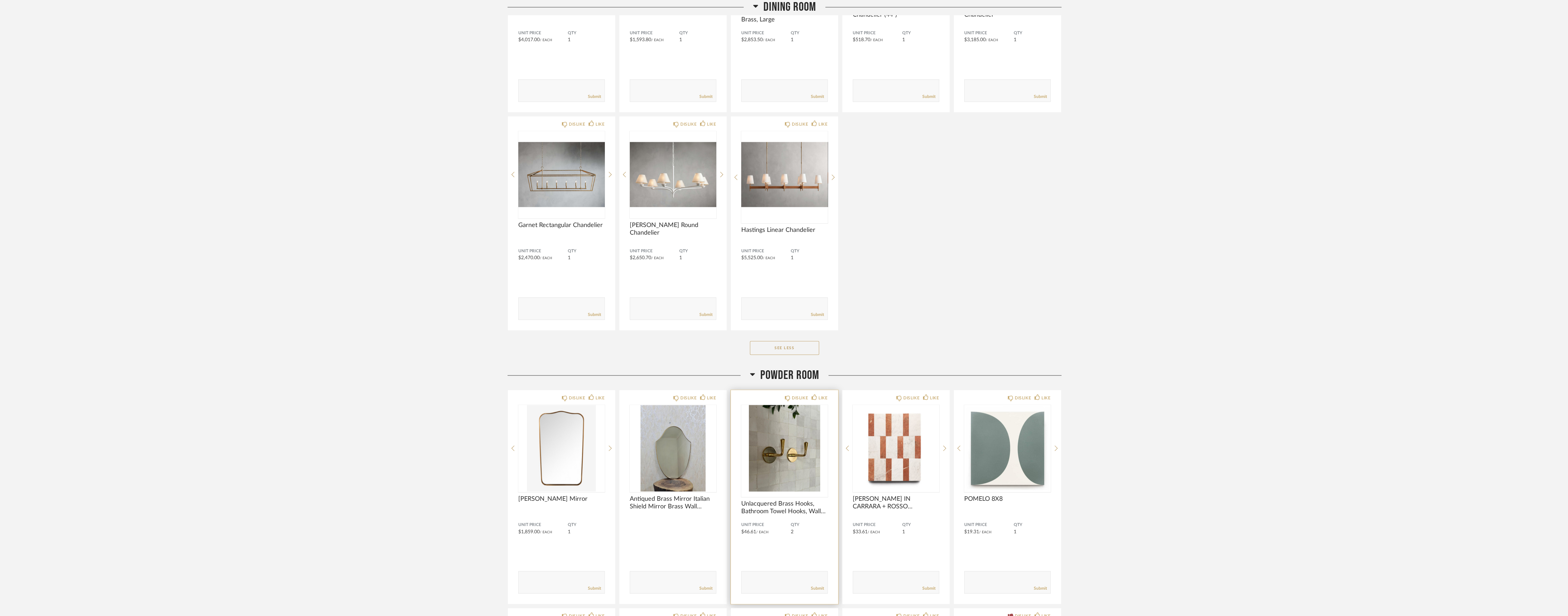
scroll to position [4961, 0]
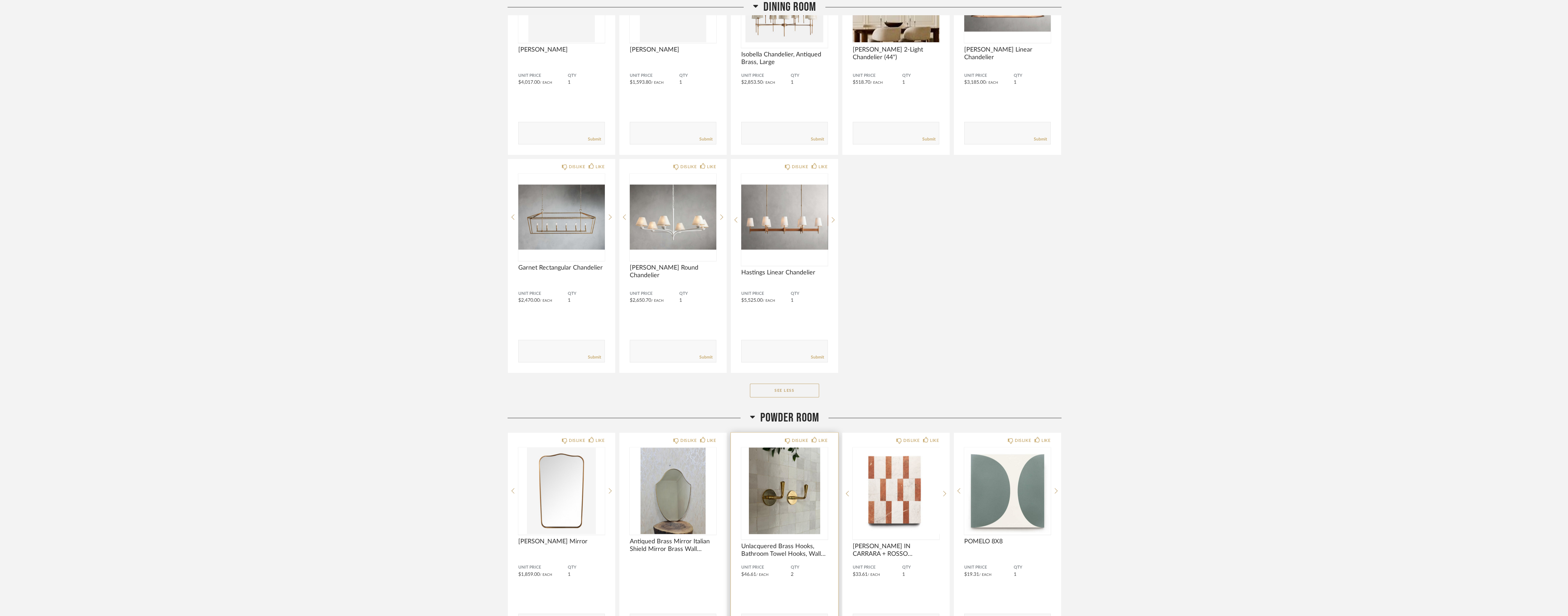
scroll to position [5077, 0]
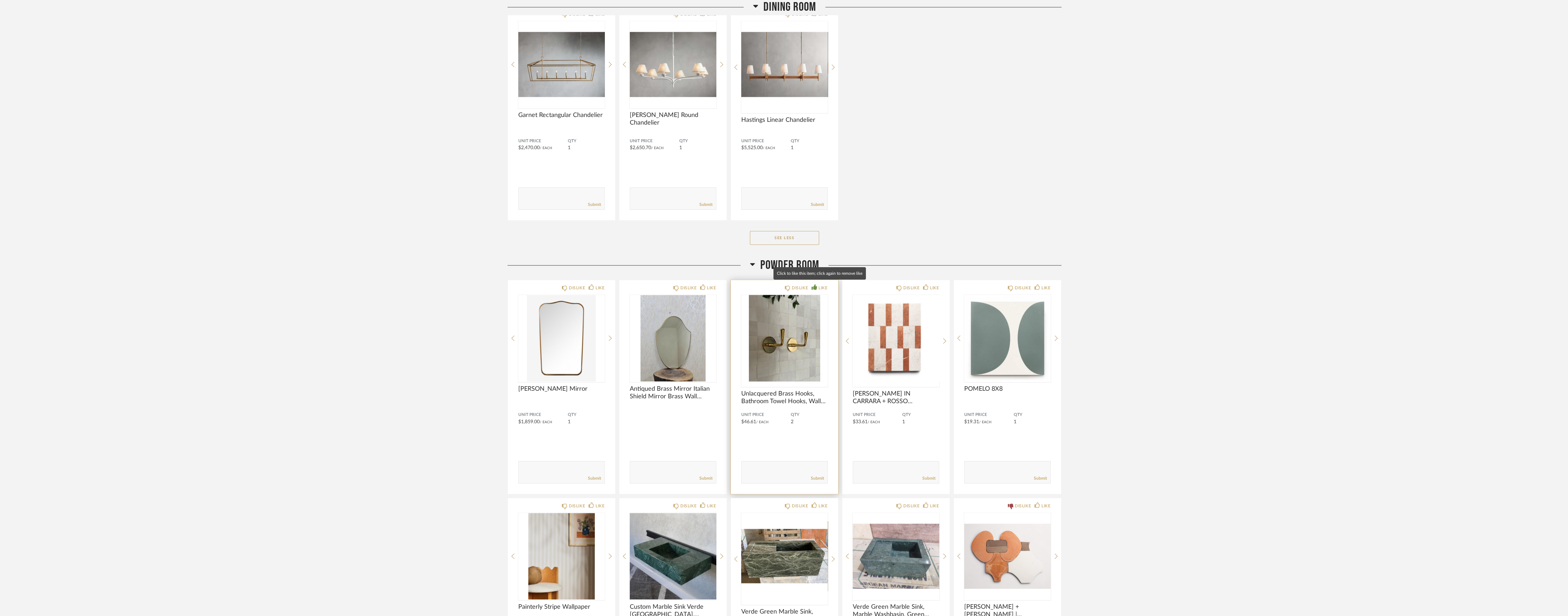
click at [820, 285] on div "LIKE" at bounding box center [823, 288] width 9 height 7
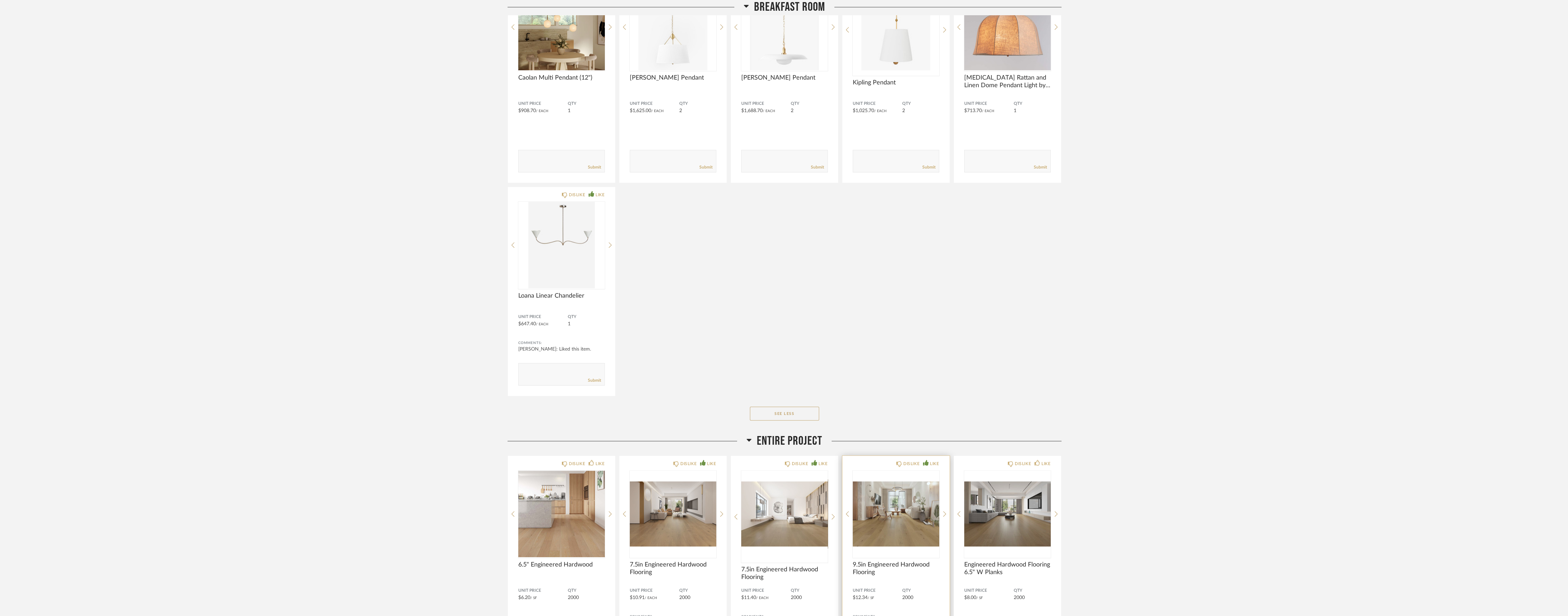
scroll to position [3038, 0]
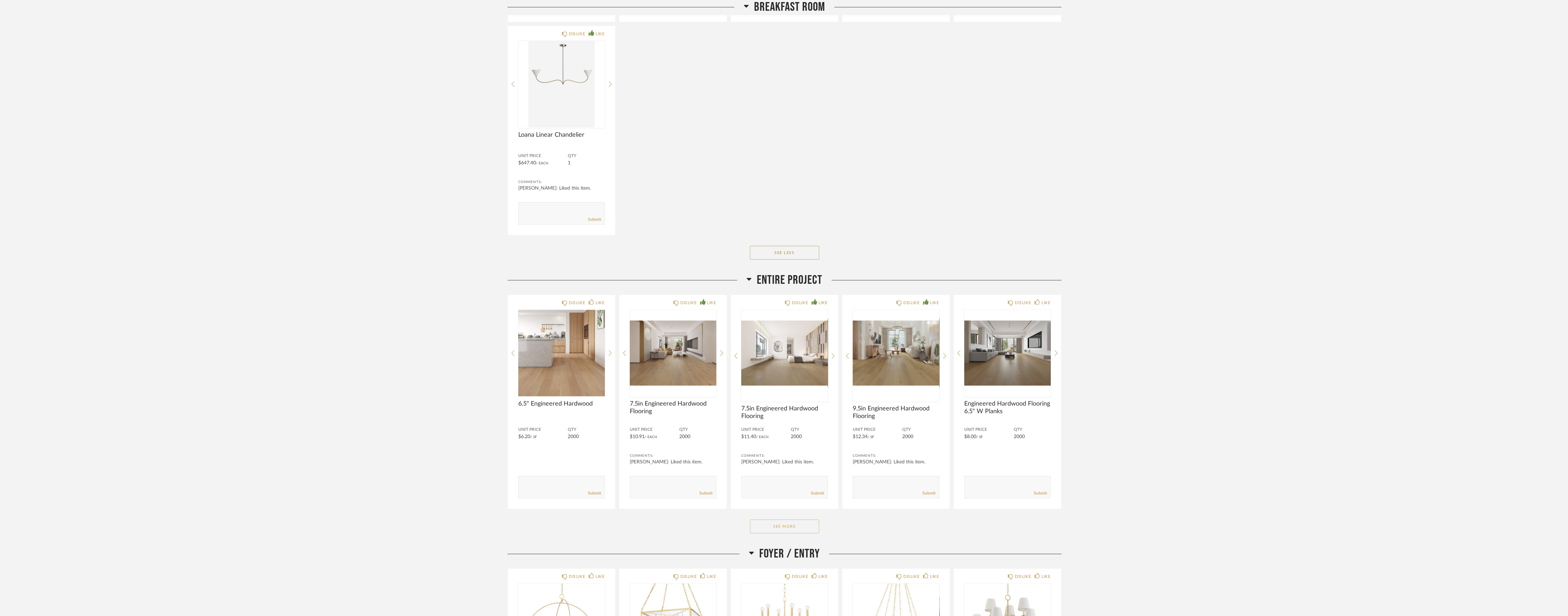
click at [792, 525] on button "See More" at bounding box center [784, 526] width 69 height 14
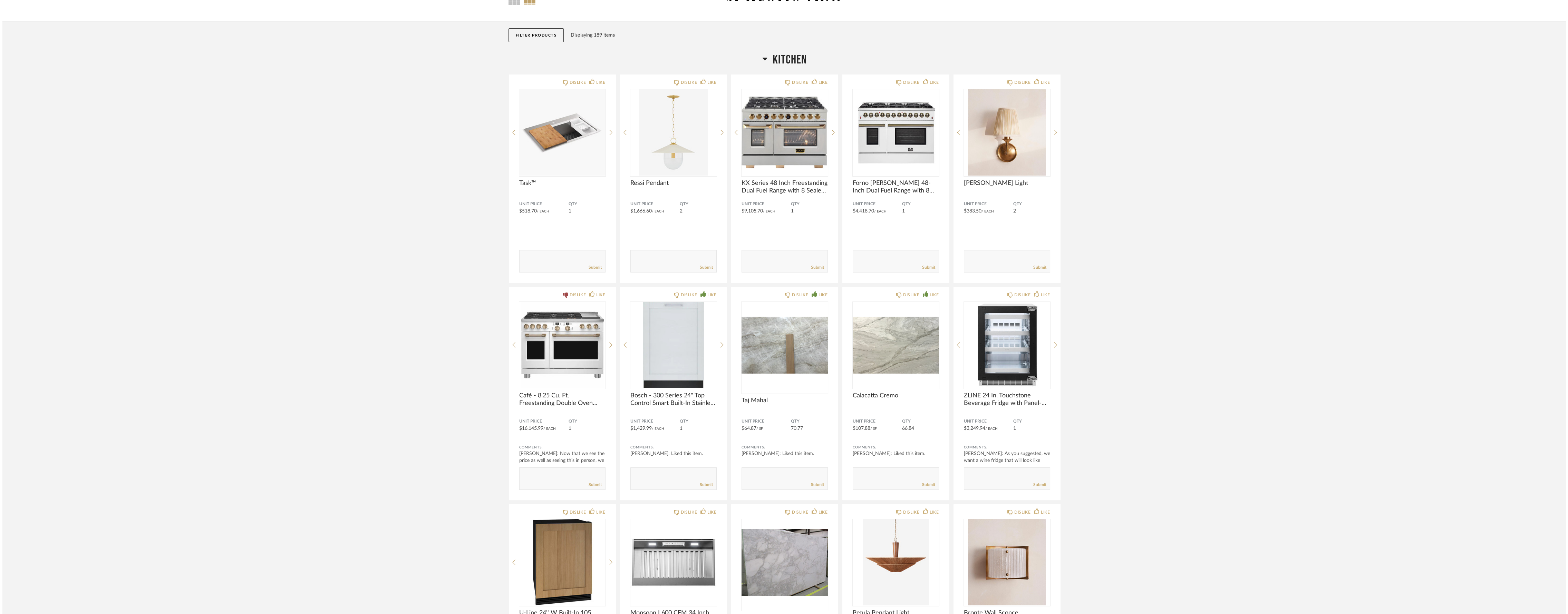
scroll to position [0, 0]
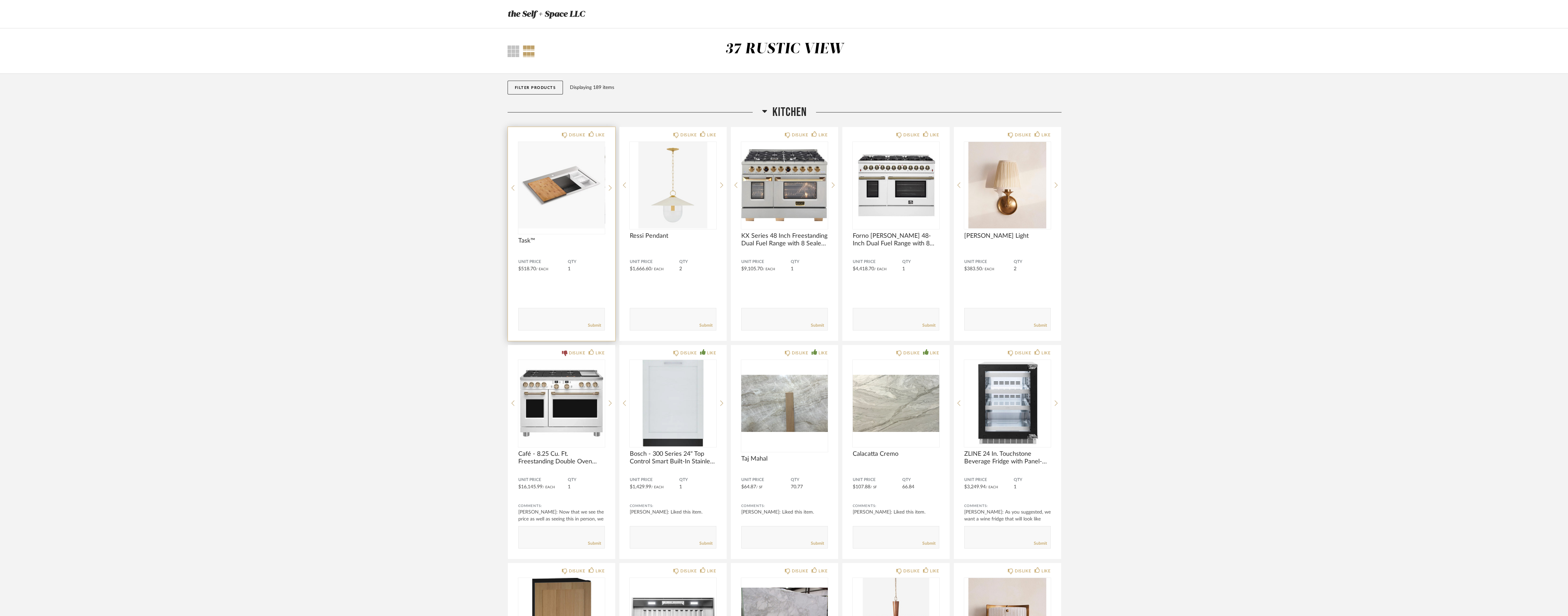
click at [572, 201] on img "0" at bounding box center [562, 185] width 87 height 87
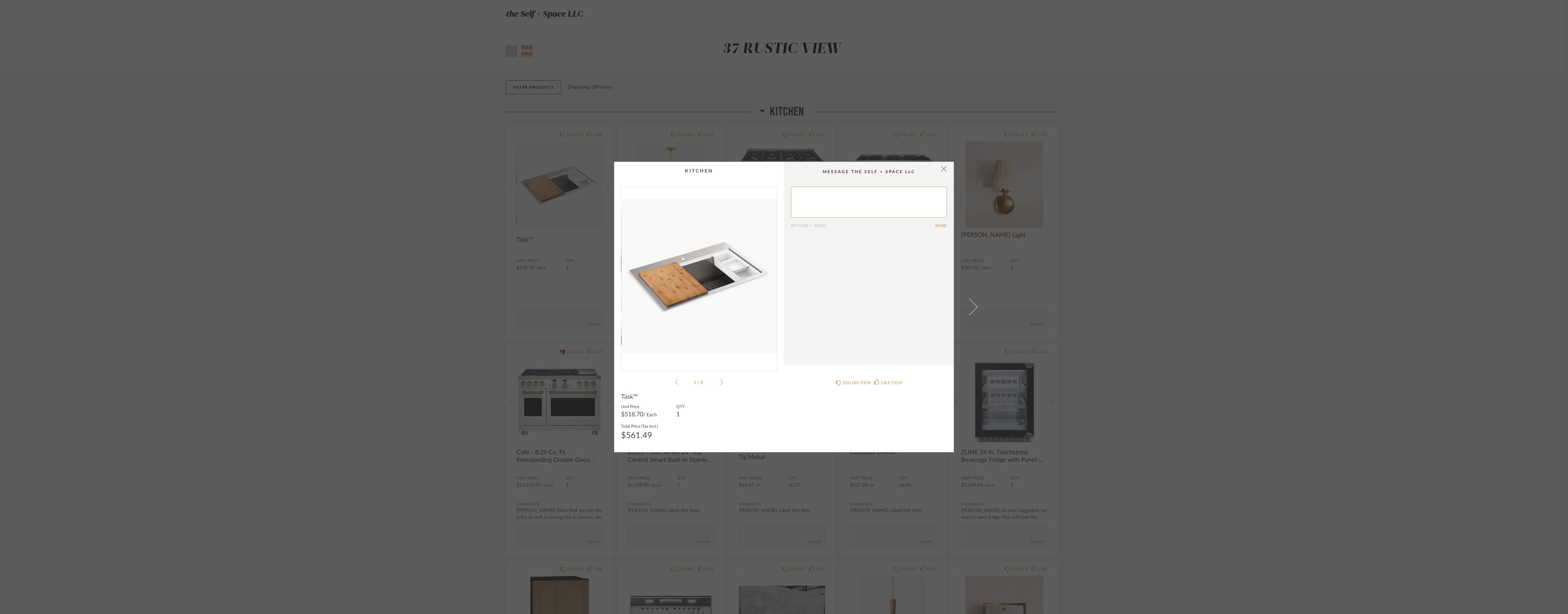
click at [720, 384] on icon at bounding box center [721, 383] width 3 height 6
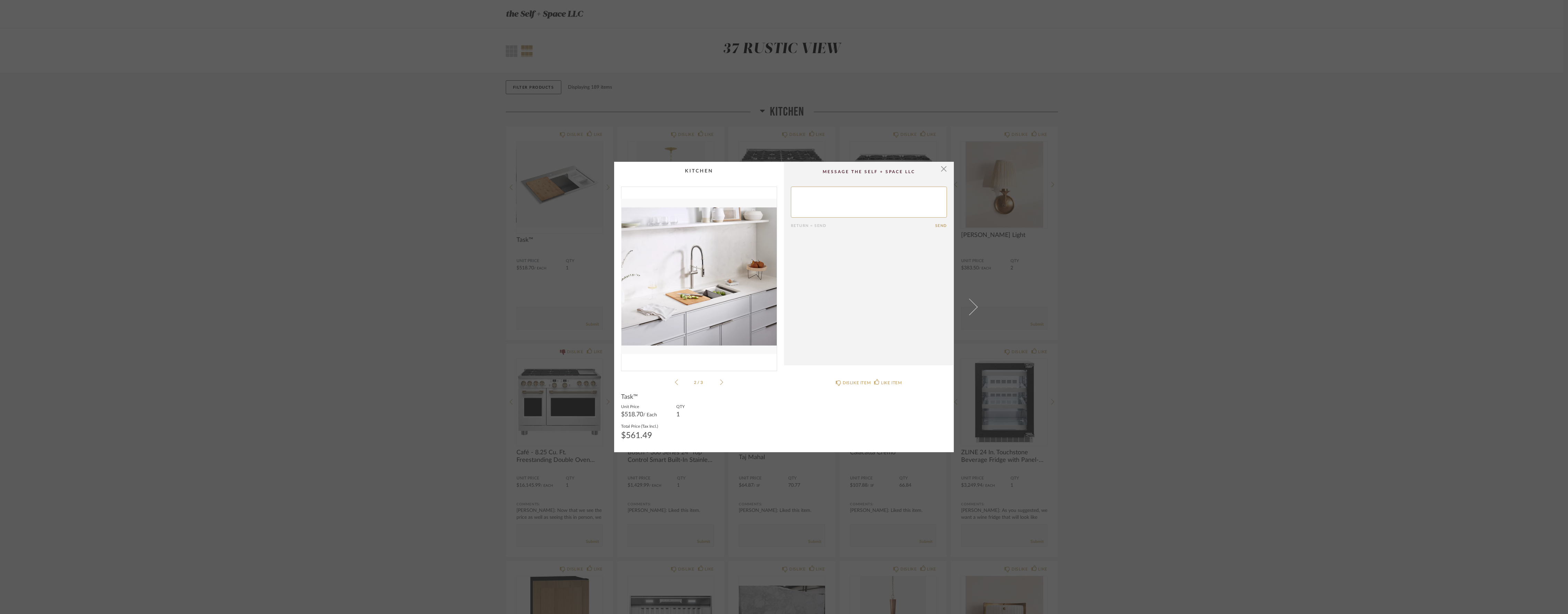
click at [720, 384] on icon at bounding box center [721, 383] width 3 height 6
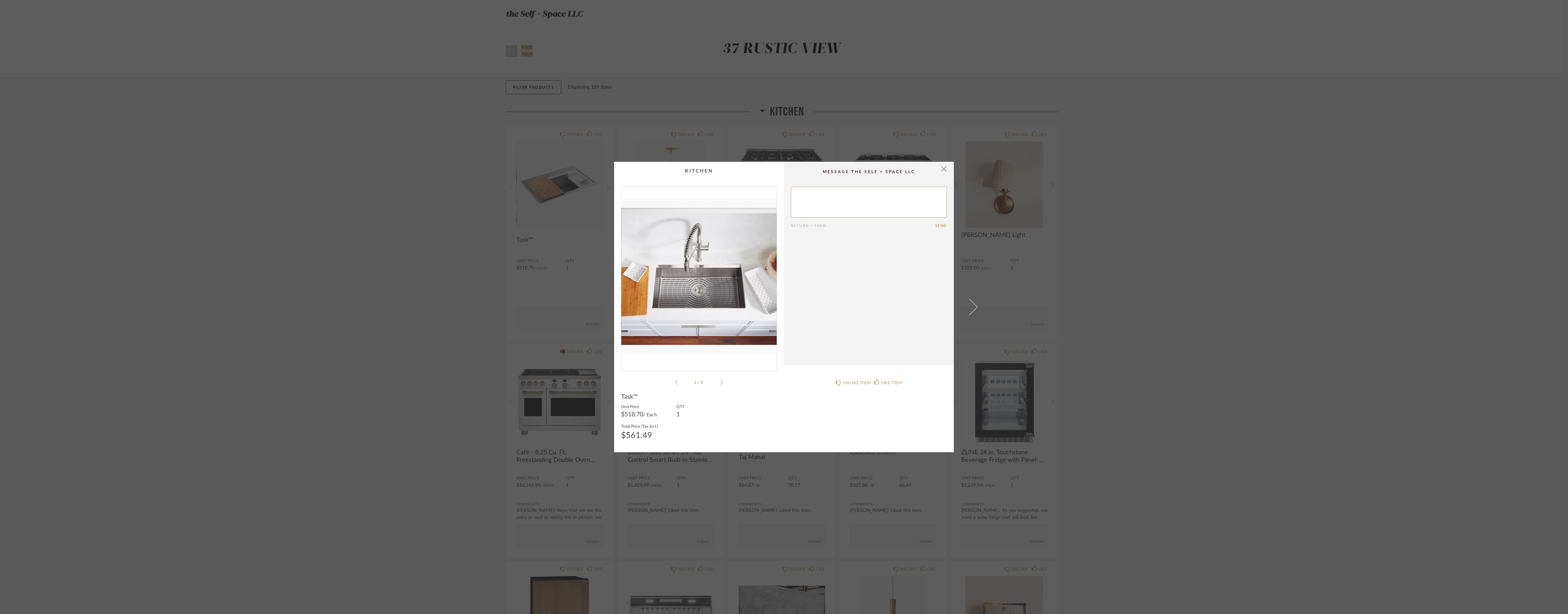
click at [628, 395] on span "Task™" at bounding box center [629, 397] width 17 height 7
drag, startPoint x: 628, startPoint y: 395, endPoint x: 619, endPoint y: 398, distance: 9.5
click at [621, 398] on span "Task™" at bounding box center [629, 397] width 17 height 7
copy span "Task™"
